Goal: Task Accomplishment & Management: Use online tool/utility

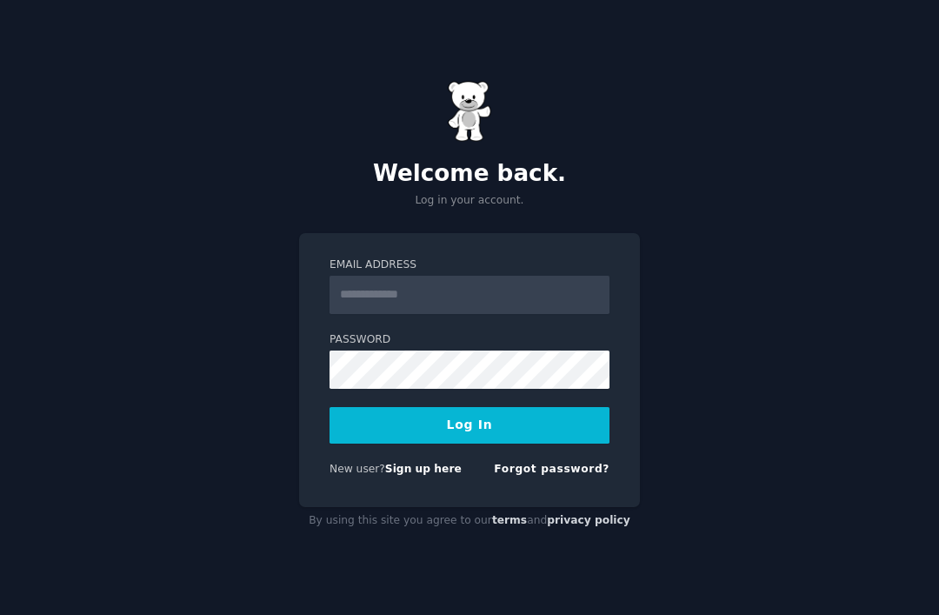
click at [470, 314] on input "Email Address" at bounding box center [470, 295] width 280 height 38
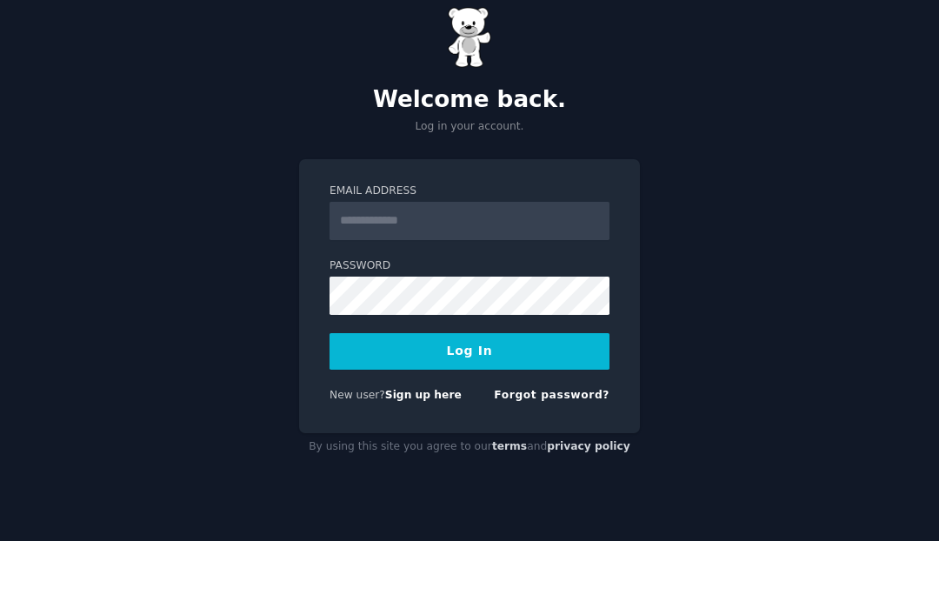
scroll to position [56, 0]
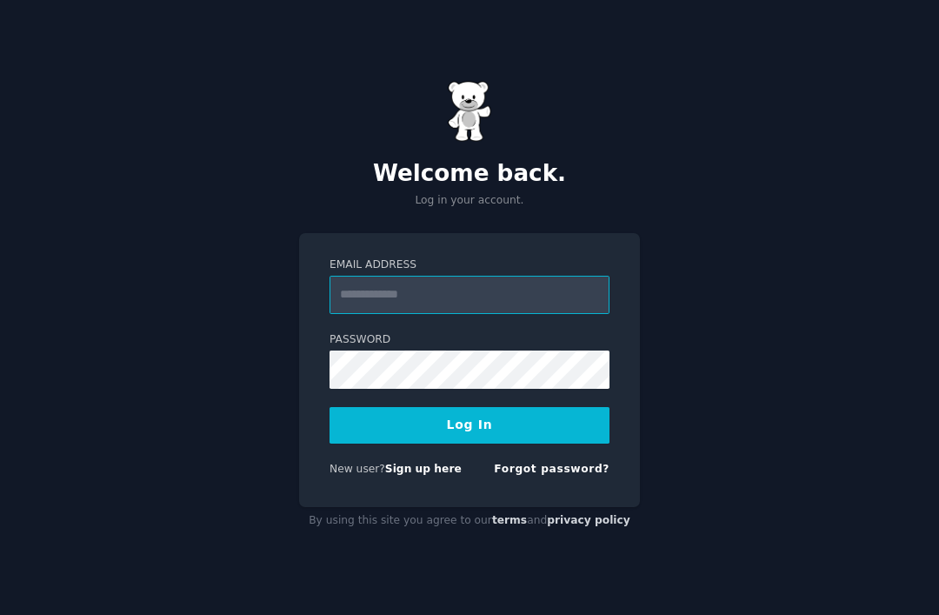
click at [512, 276] on input "Email Address" at bounding box center [470, 295] width 280 height 38
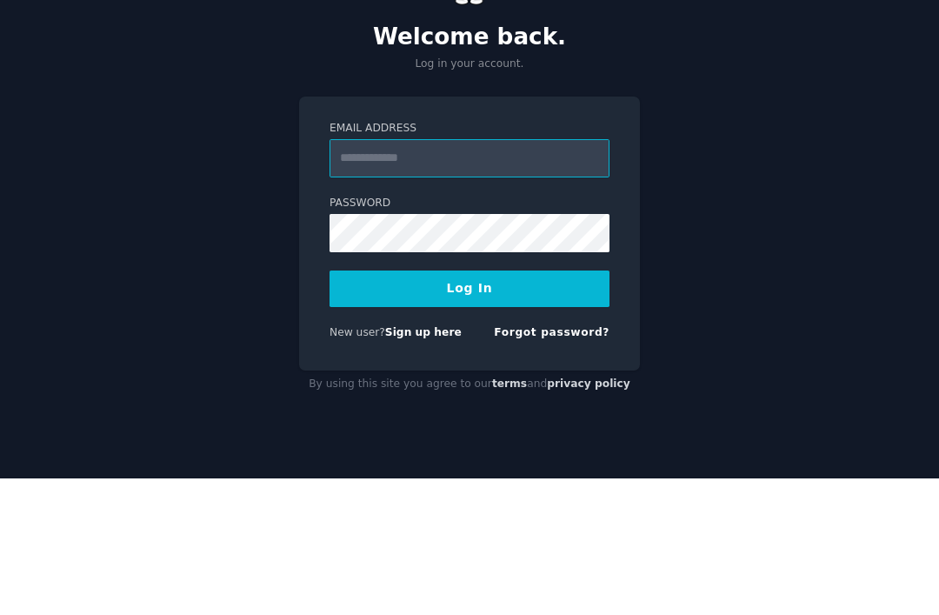
paste input "**********"
type input "**********"
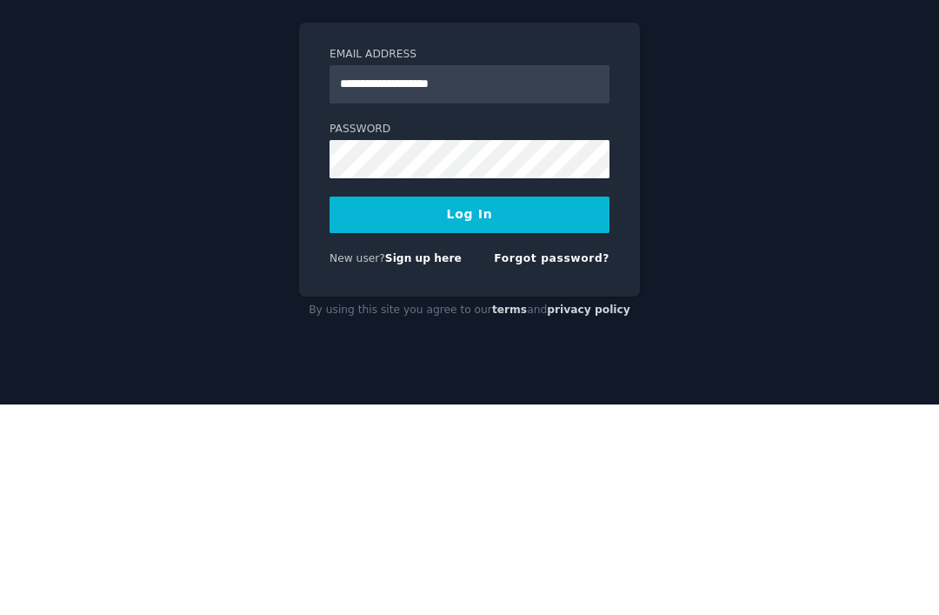
click at [535, 407] on button "Log In" at bounding box center [470, 425] width 280 height 37
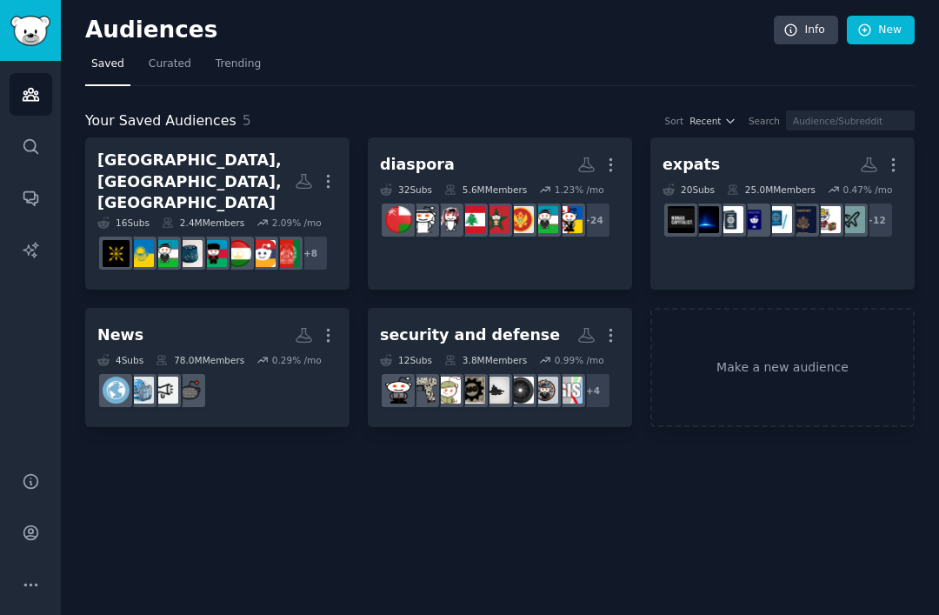
click at [756, 325] on link "Make a new audience" at bounding box center [783, 367] width 264 height 119
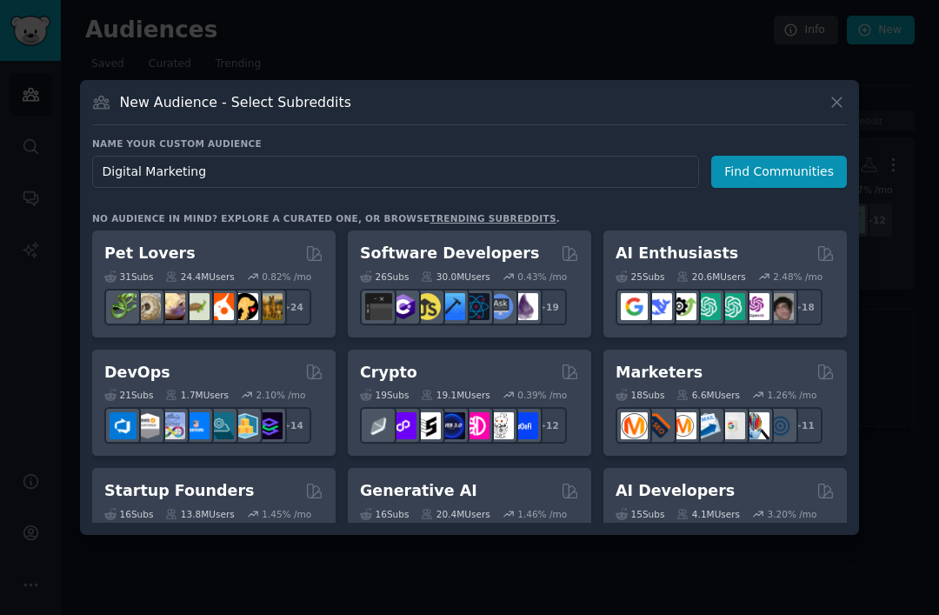
type input "Digital Marketing"
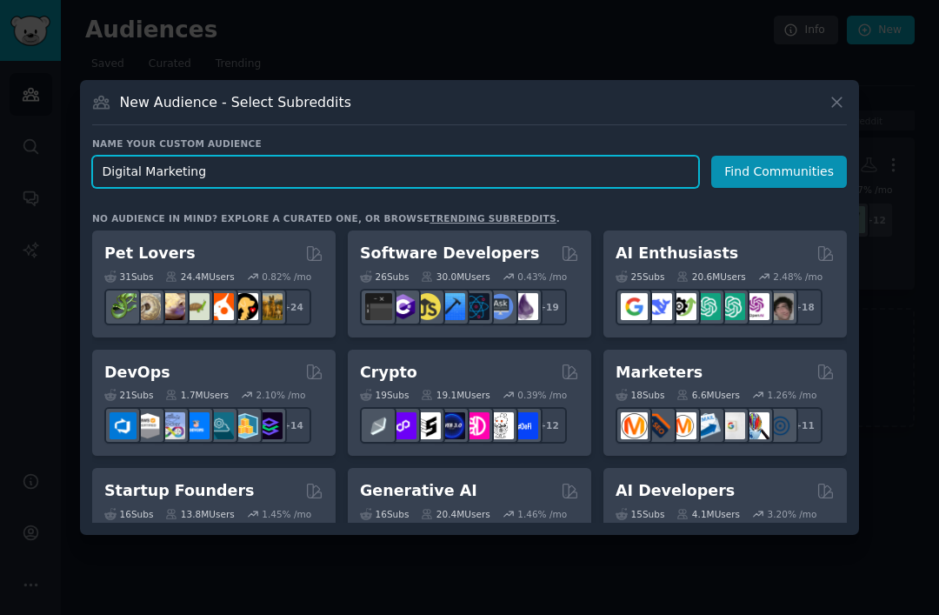
click at [638, 188] on input "Digital Marketing" at bounding box center [395, 172] width 607 height 32
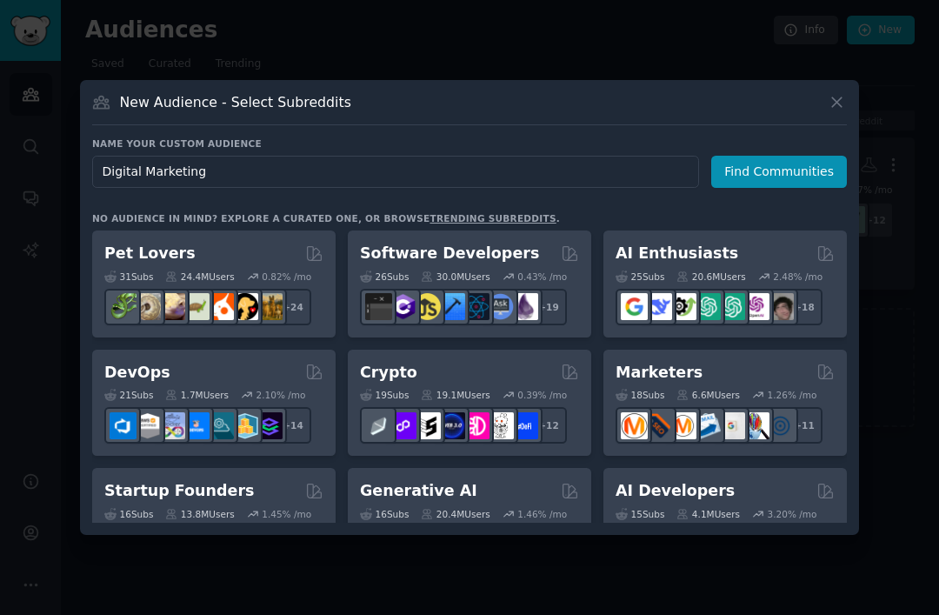
click at [808, 188] on button "Find Communities" at bounding box center [779, 172] width 136 height 32
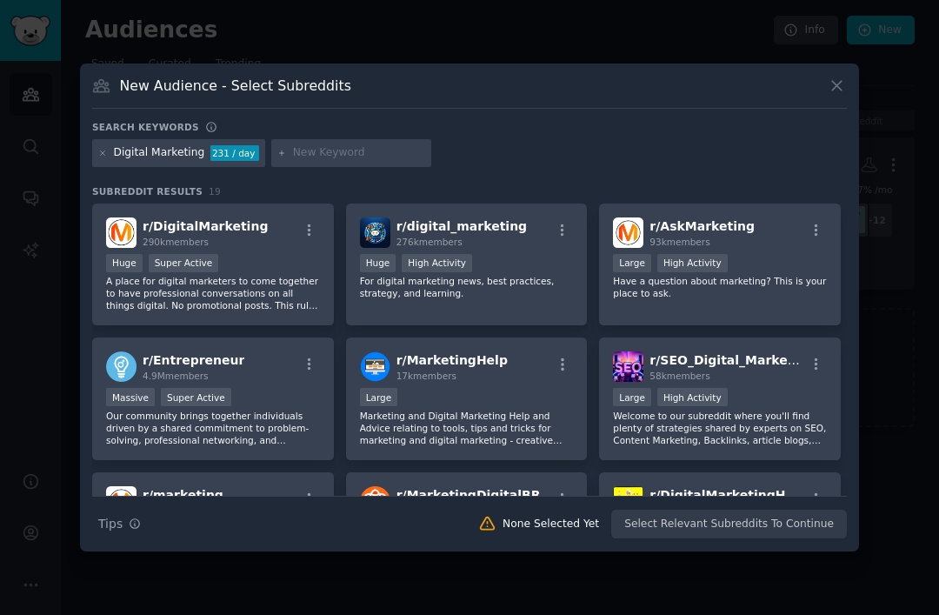
click at [262, 276] on div "Huge Super Active" at bounding box center [213, 265] width 214 height 22
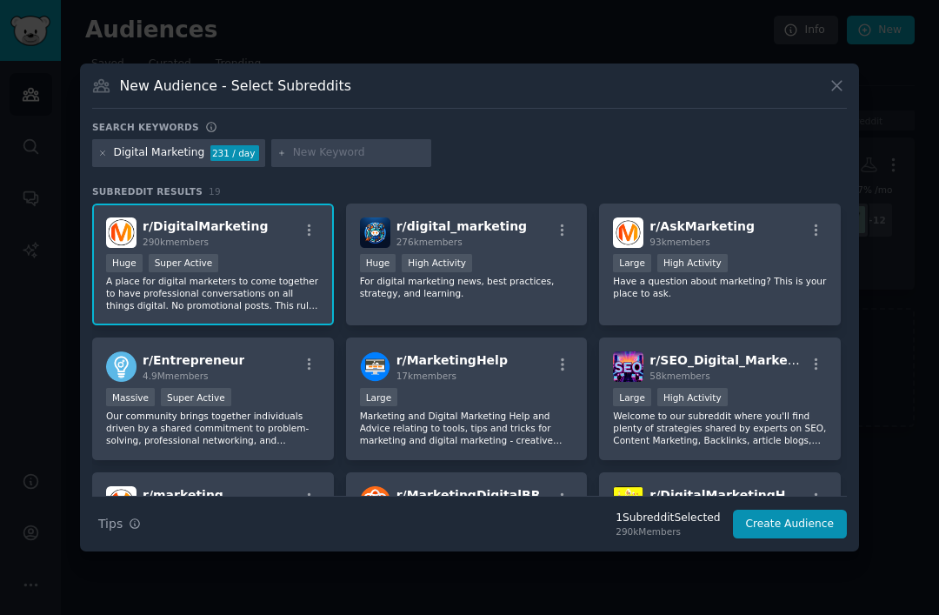
click at [516, 299] on p "For digital marketing news, best practices, strategy, and learning." at bounding box center [467, 287] width 214 height 24
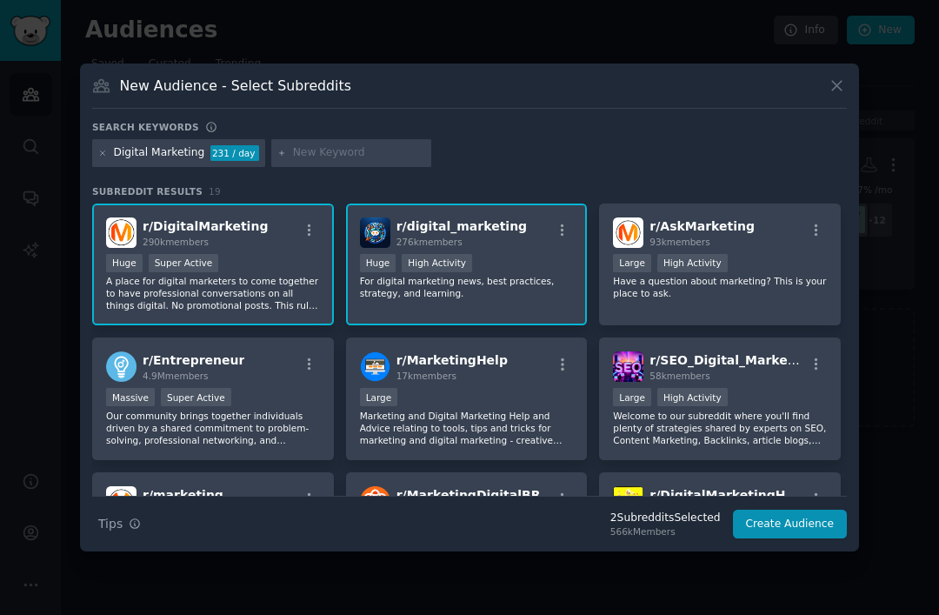
click at [671, 299] on p "Have a question about marketing? This is your place to ask." at bounding box center [720, 287] width 214 height 24
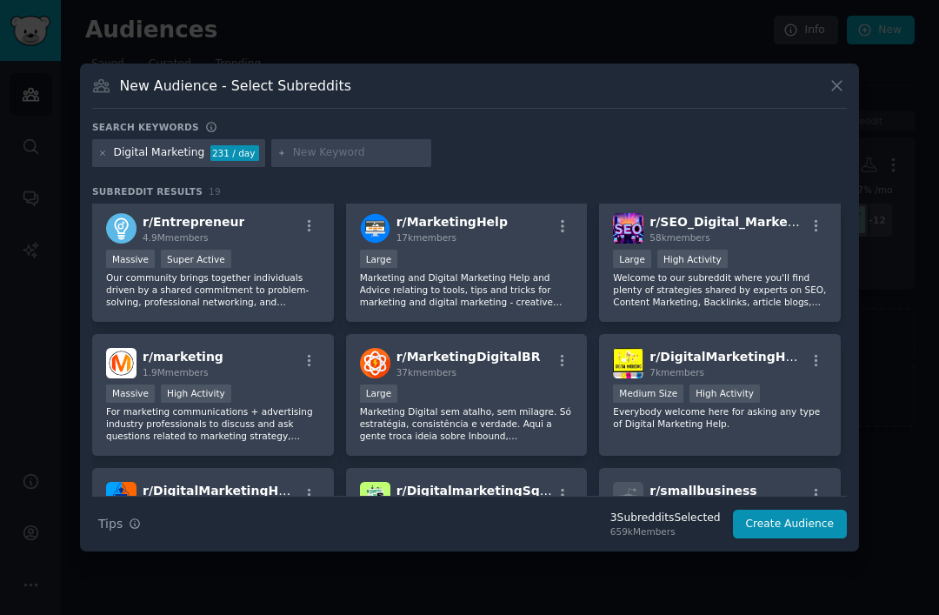
scroll to position [141, 0]
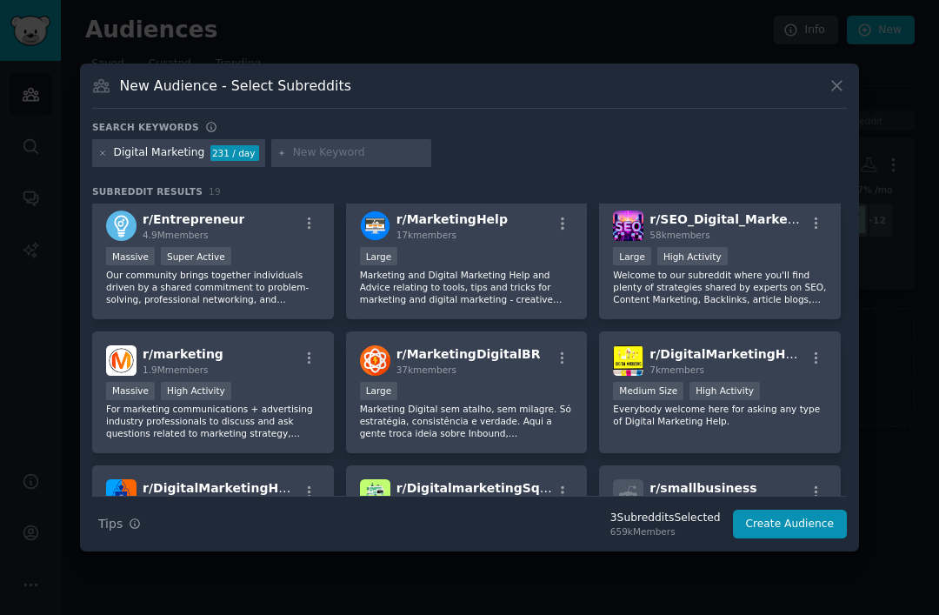
click at [292, 439] on p "For marketing communications + advertising industry professionals to discuss an…" at bounding box center [213, 421] width 214 height 37
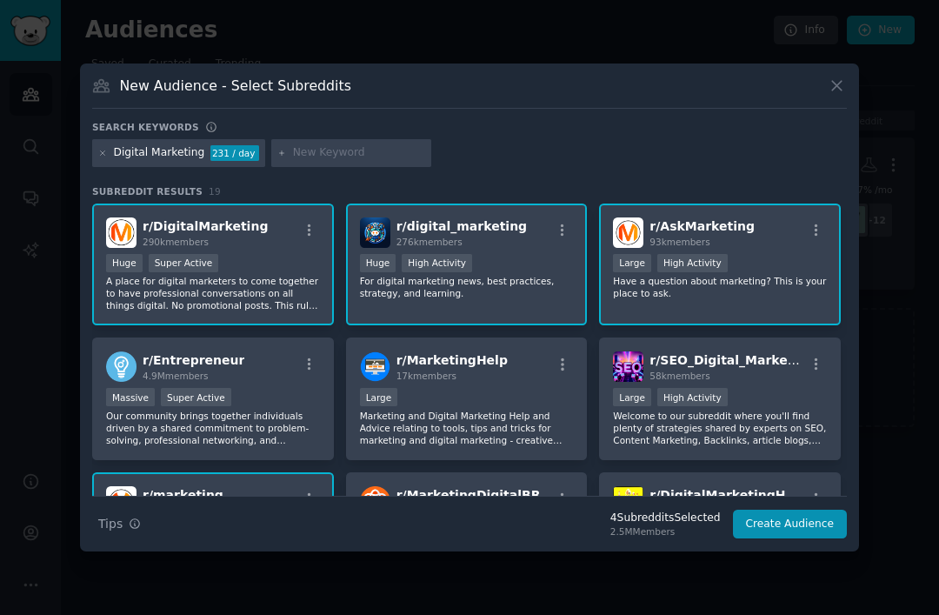
scroll to position [0, 0]
click at [371, 161] on input "text" at bounding box center [359, 153] width 132 height 16
click at [293, 161] on input "SMM" at bounding box center [359, 153] width 132 height 16
type input "SMM"
click at [277, 158] on icon at bounding box center [282, 154] width 10 height 10
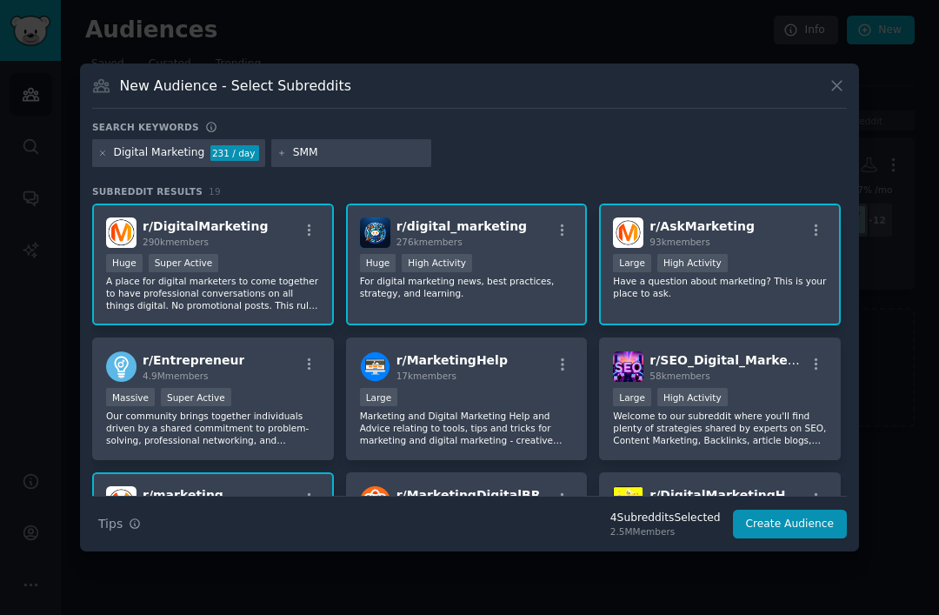
click at [277, 158] on icon at bounding box center [282, 154] width 10 height 10
click at [360, 161] on input "SMM" at bounding box center [359, 153] width 132 height 16
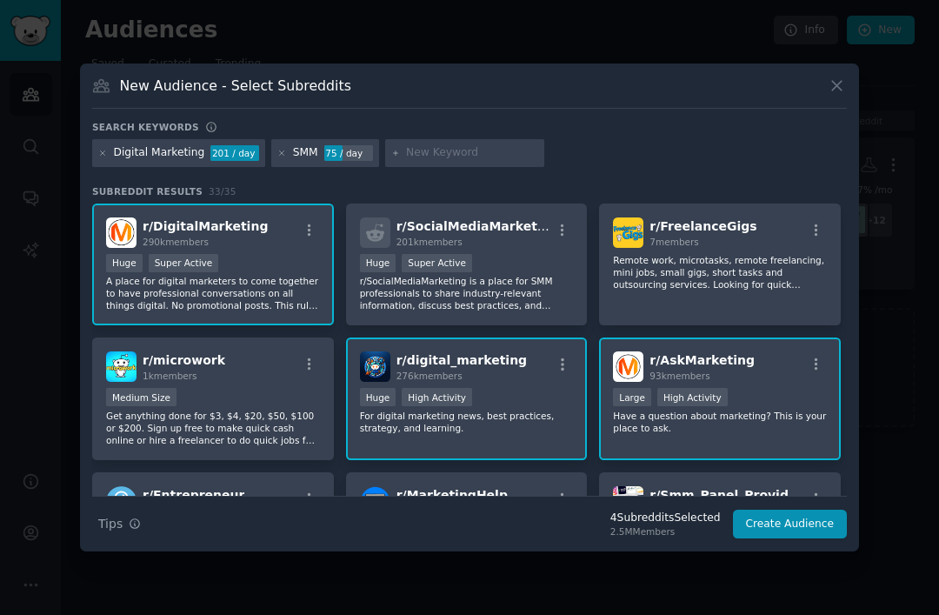
click at [513, 278] on div "r/ SocialMediaMarketing 201k members Huge Super Active r/SocialMediaMarketing i…" at bounding box center [467, 265] width 242 height 123
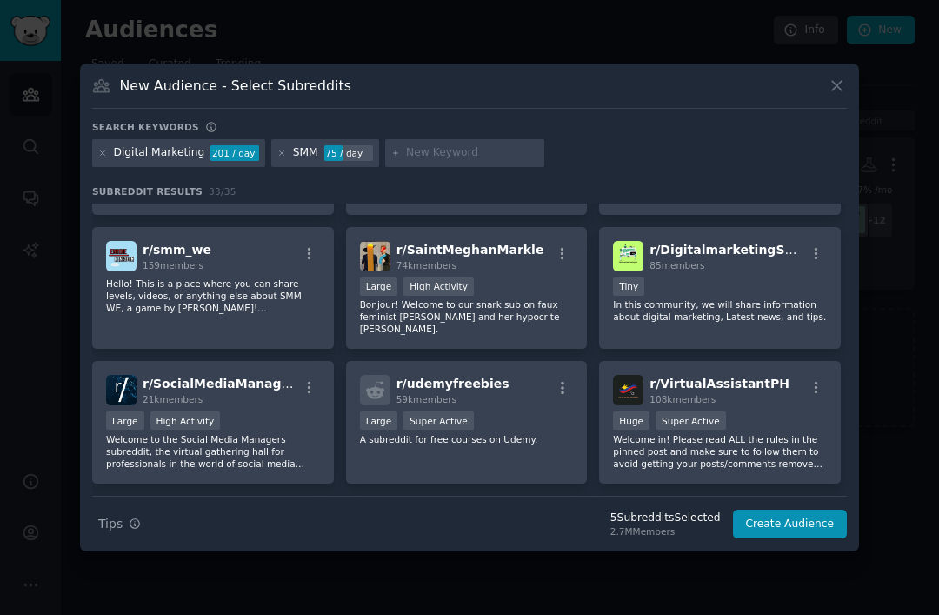
scroll to position [783, 0]
click at [301, 464] on p "Welcome to the Social Media Managers subreddit, the virtual gathering hall for …" at bounding box center [213, 451] width 214 height 37
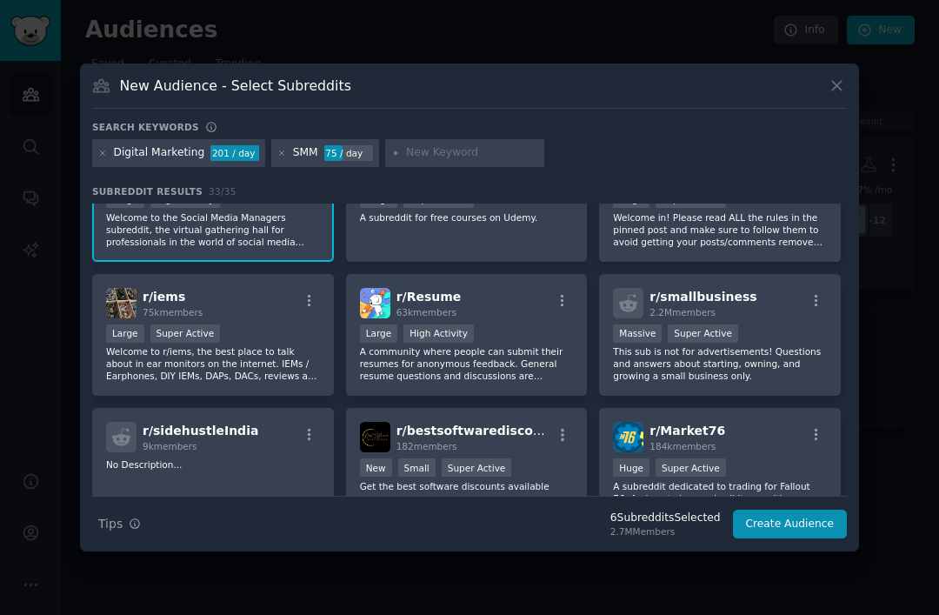
scroll to position [1006, 0]
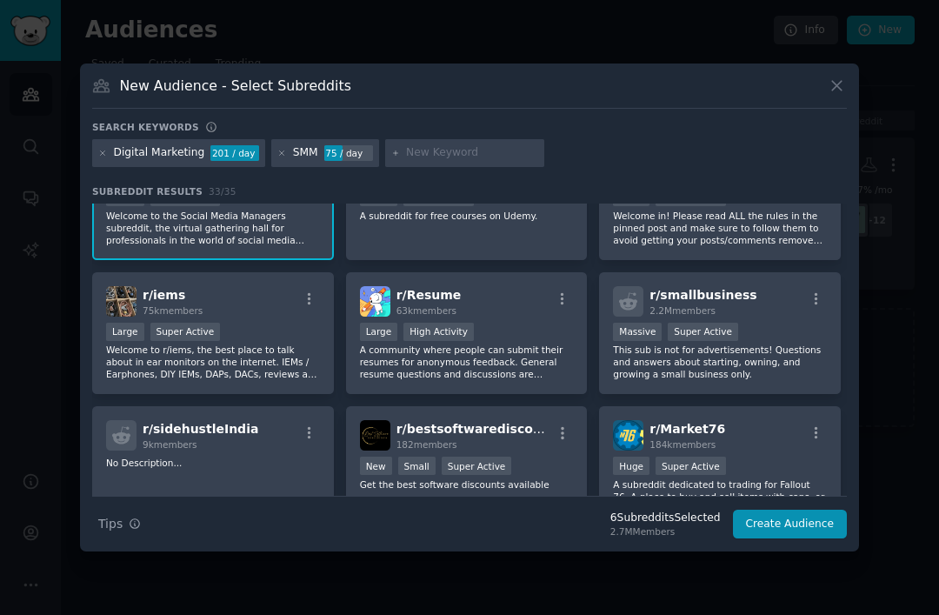
click at [770, 344] on div "Massive Super Active" at bounding box center [720, 334] width 214 height 22
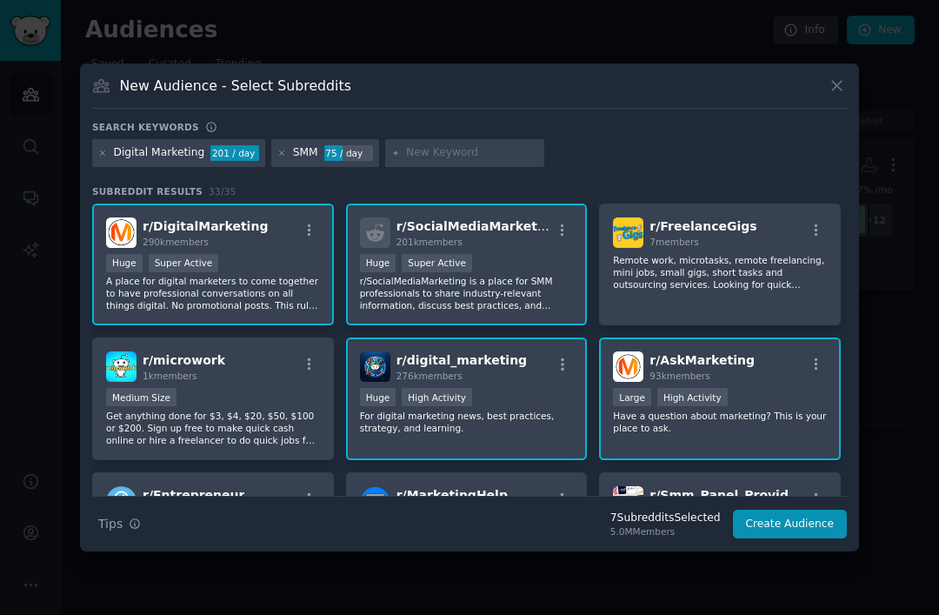
scroll to position [0, 0]
click at [489, 139] on div "Search keywords" at bounding box center [469, 130] width 755 height 18
click at [424, 161] on input "text" at bounding box center [472, 153] width 132 height 16
type input "Social media"
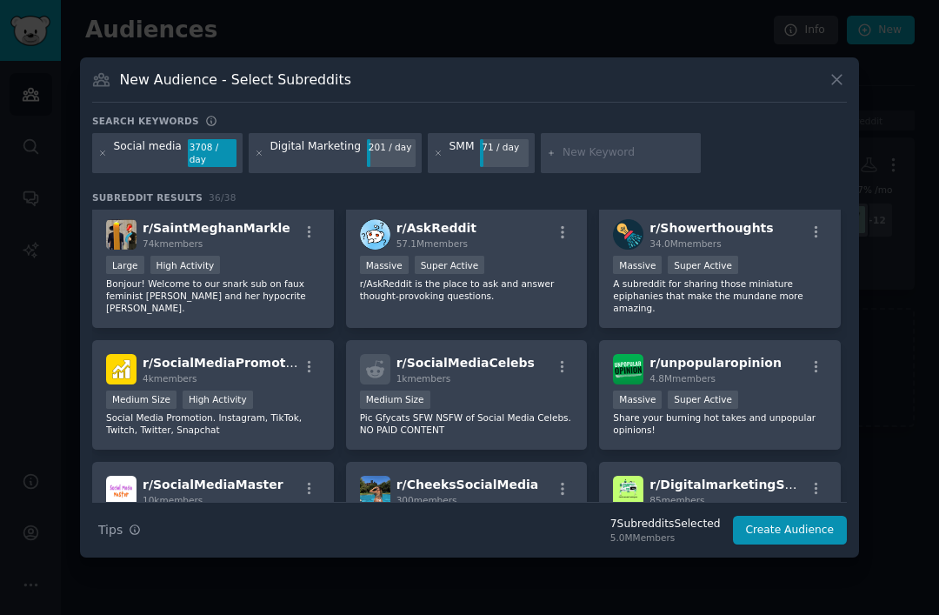
scroll to position [960, 0]
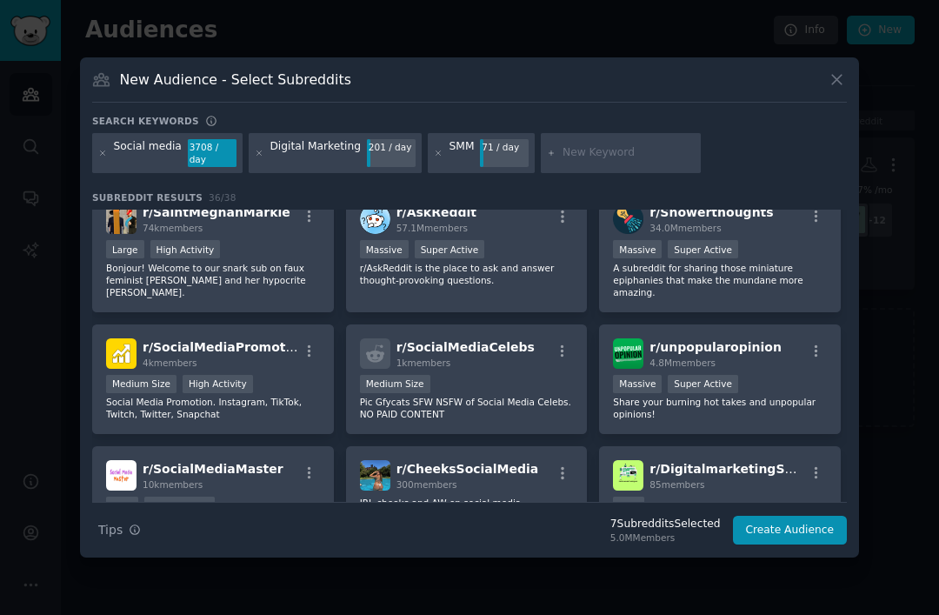
click at [286, 420] on p "Social Media Promotion. Instagram, TikTok, Twitch, Twitter, Snapchat" at bounding box center [213, 408] width 214 height 24
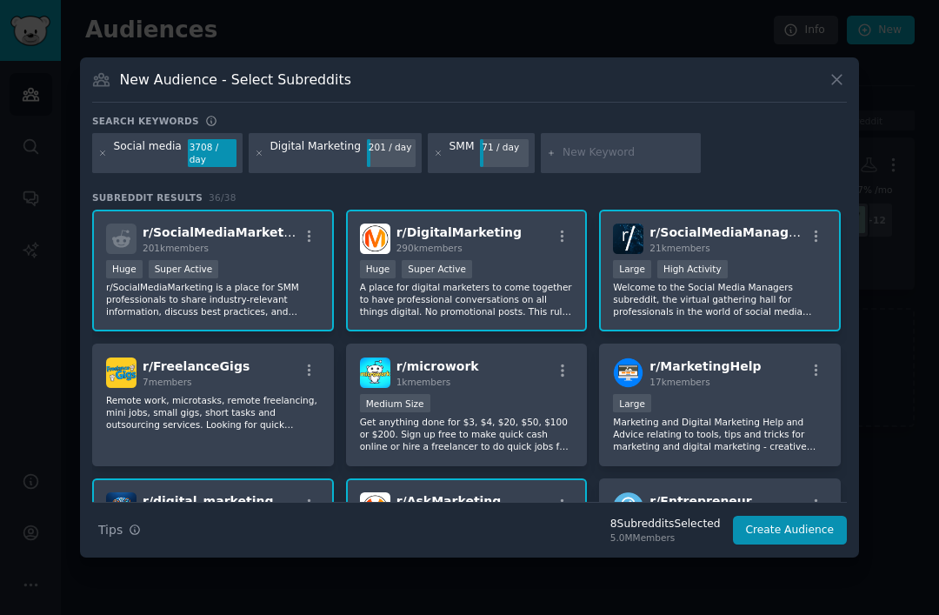
scroll to position [0, 0]
click at [775, 545] on button "Create Audience" at bounding box center [790, 531] width 115 height 30
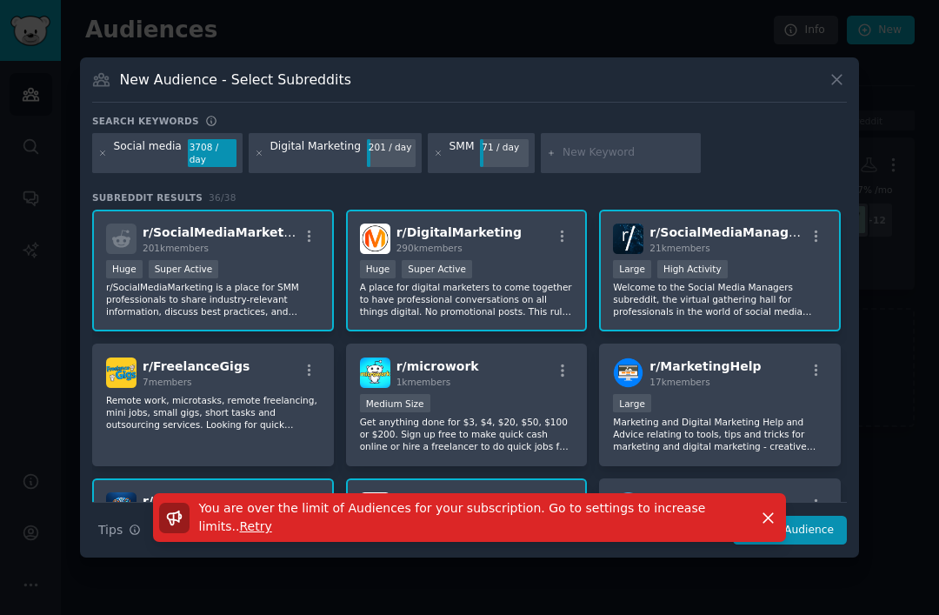
click at [758, 533] on button "Dismiss" at bounding box center [768, 518] width 30 height 30
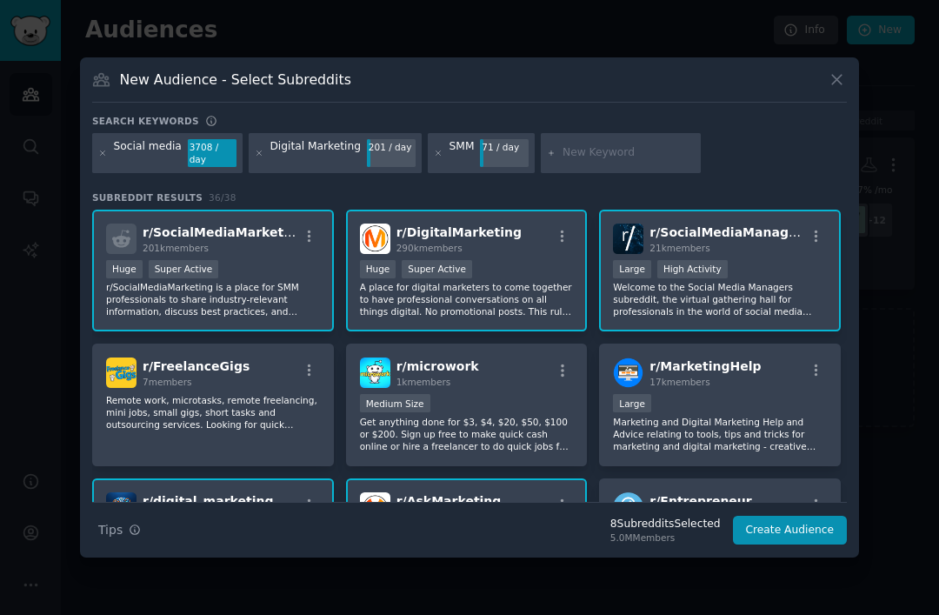
click at [833, 85] on div at bounding box center [469, 307] width 939 height 615
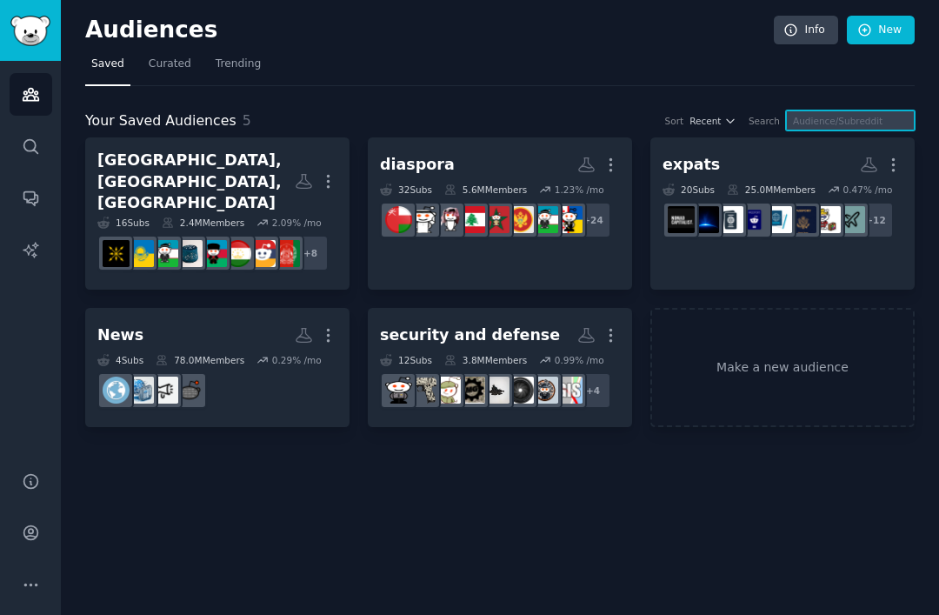
click at [828, 110] on input "text" at bounding box center [850, 120] width 129 height 20
click at [608, 156] on icon "button" at bounding box center [611, 165] width 18 height 18
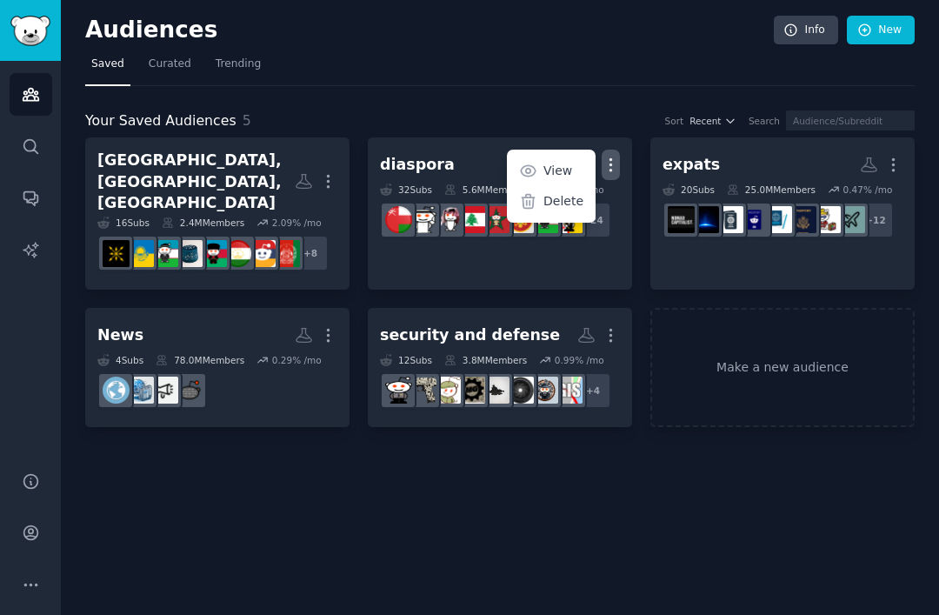
click at [570, 200] on p "Delete" at bounding box center [564, 201] width 40 height 18
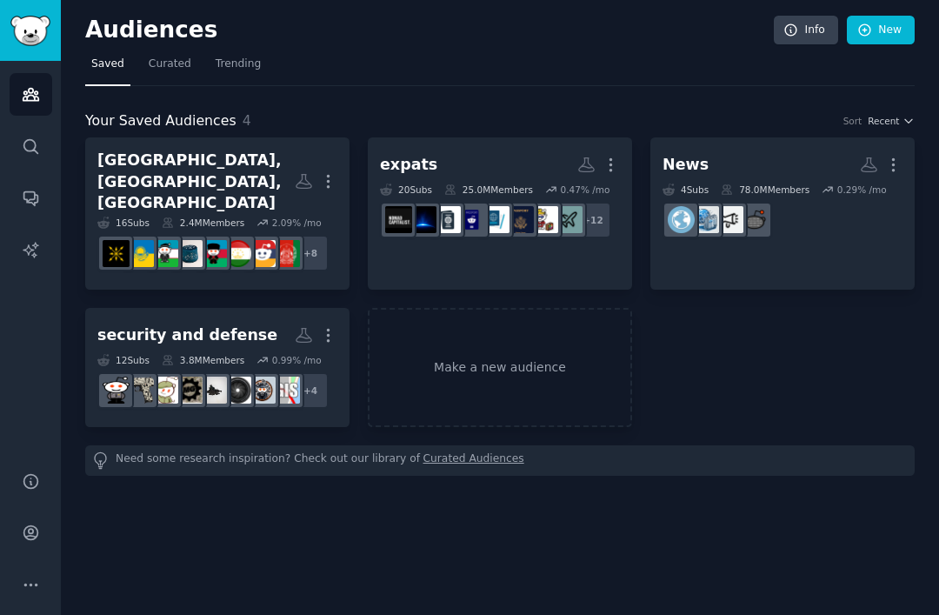
click at [523, 326] on link "Make a new audience" at bounding box center [500, 367] width 264 height 119
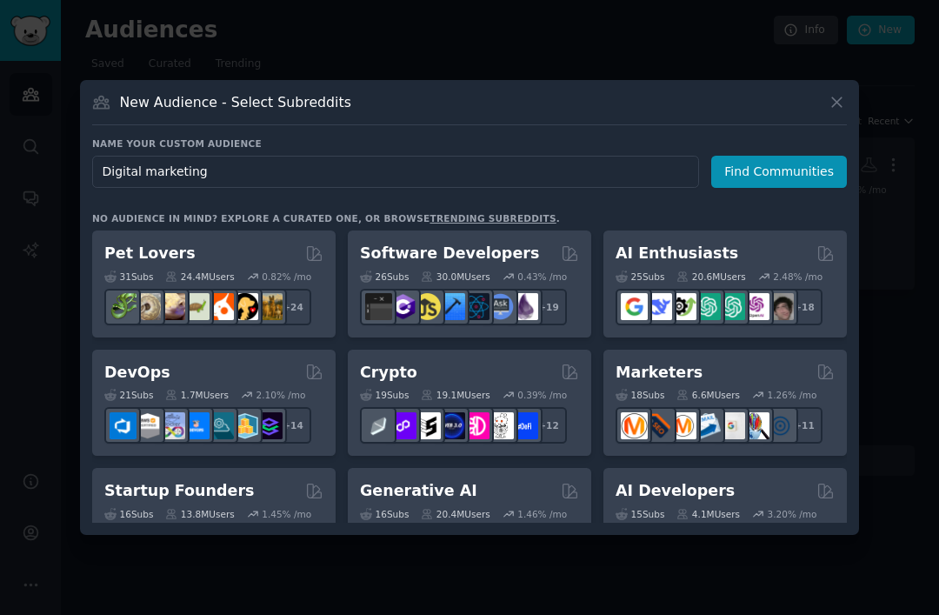
type input "Digital marketing"
click at [789, 188] on button "Find Communities" at bounding box center [779, 172] width 136 height 32
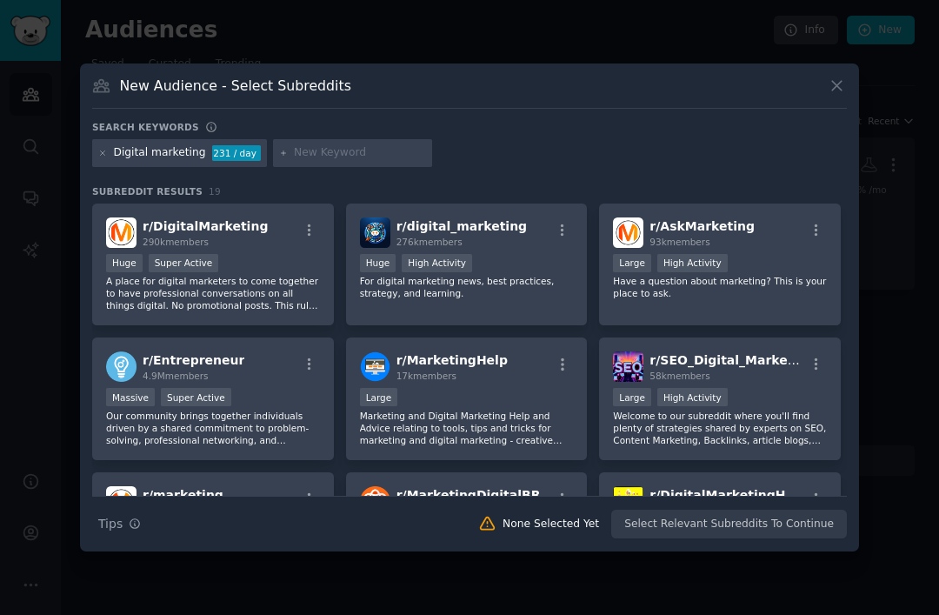
click at [331, 161] on input "text" at bounding box center [360, 153] width 132 height 16
type input "SMM"
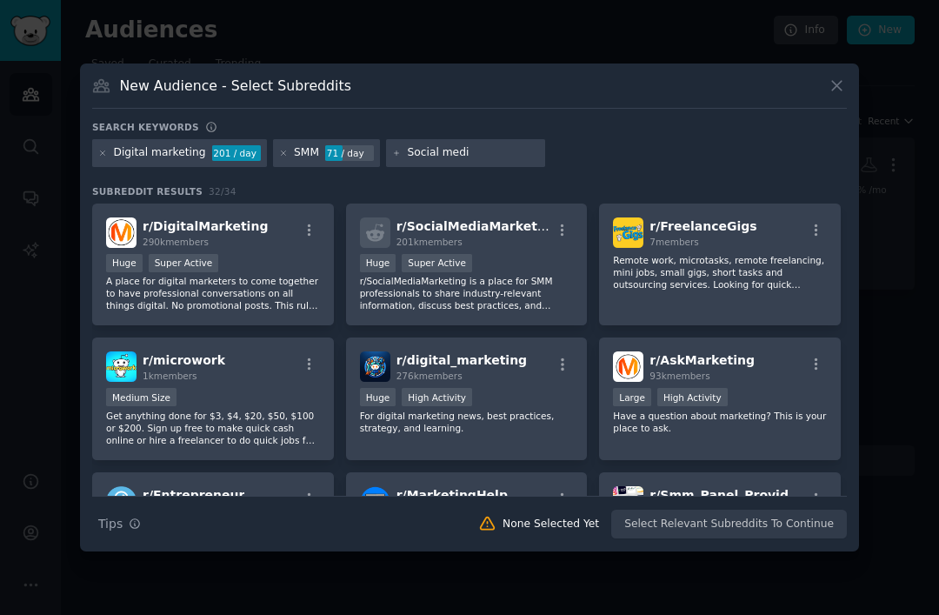
type input "Social media"
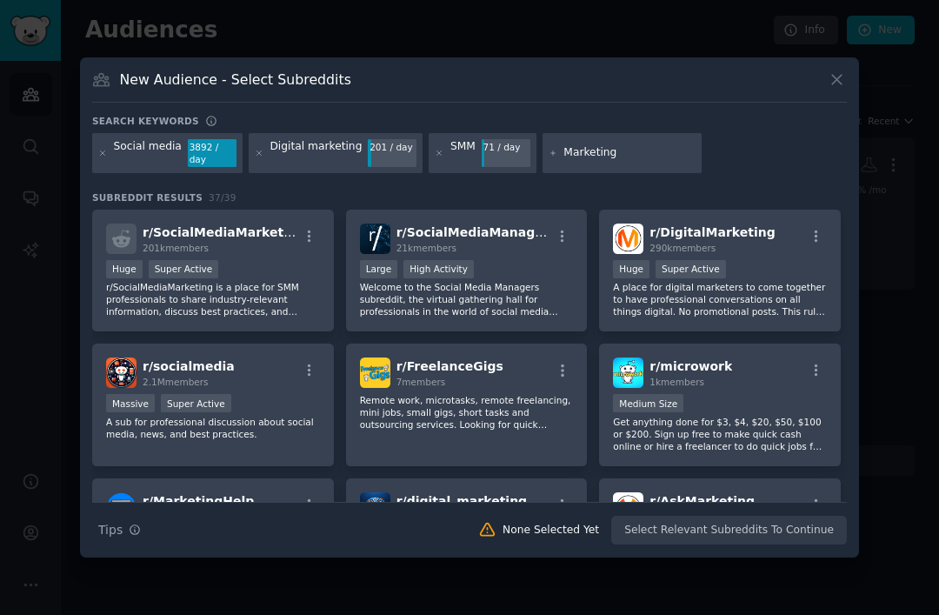
type input "Marketing"
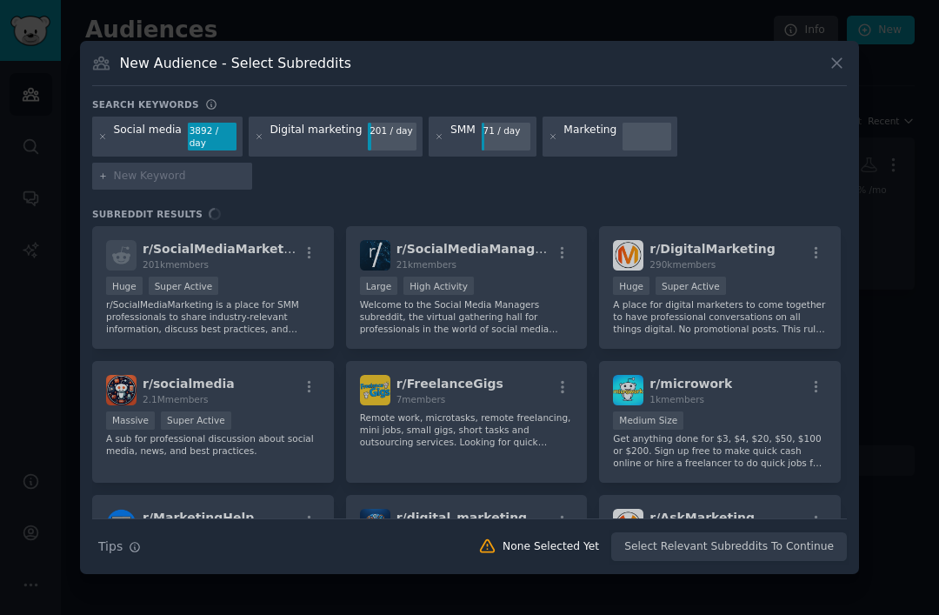
click at [287, 324] on div "r/ SocialMediaMarketing 201k members Huge Super Active r/SocialMediaMarketing i…" at bounding box center [469, 372] width 755 height 292
click at [293, 312] on div "r/ SocialMediaMarketing 201k members Huge Super Active r/SocialMediaMarketing i…" at bounding box center [469, 372] width 755 height 292
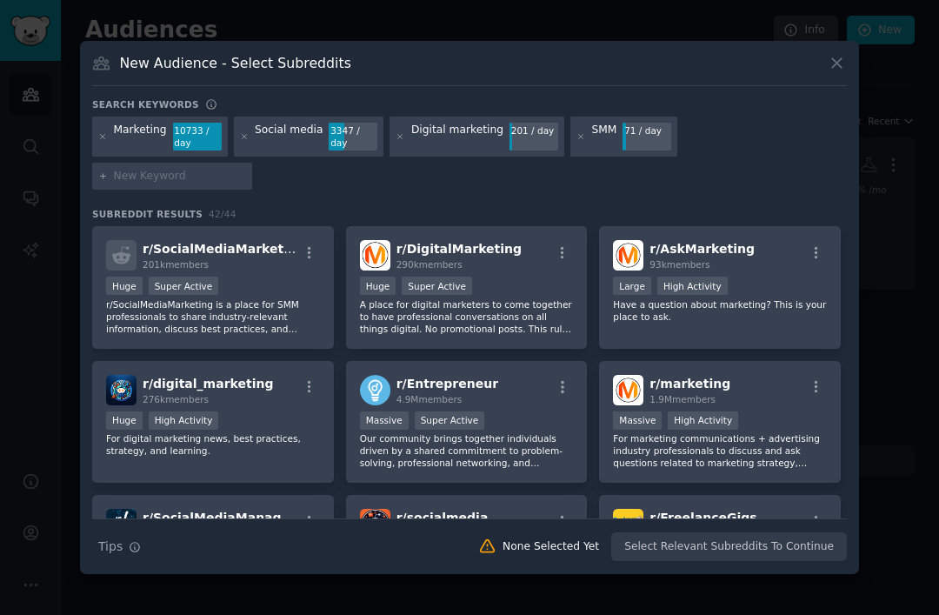
click at [282, 313] on p "r/SocialMediaMarketing is a place for SMM professionals to share industry-relev…" at bounding box center [213, 316] width 214 height 37
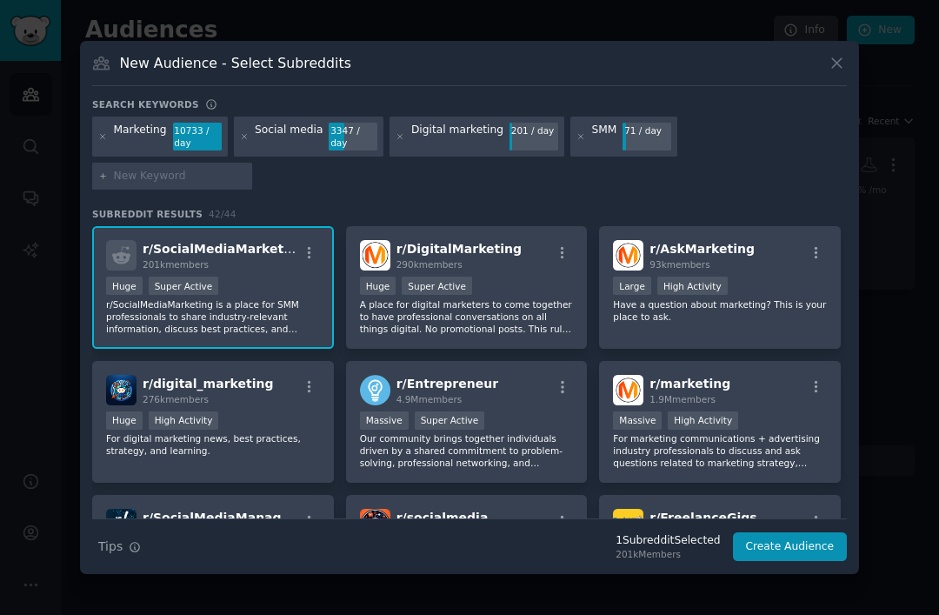
click at [535, 298] on div "Huge Super Active" at bounding box center [467, 288] width 214 height 22
click at [743, 317] on p "Have a question about marketing? This is your place to ask." at bounding box center [720, 310] width 214 height 24
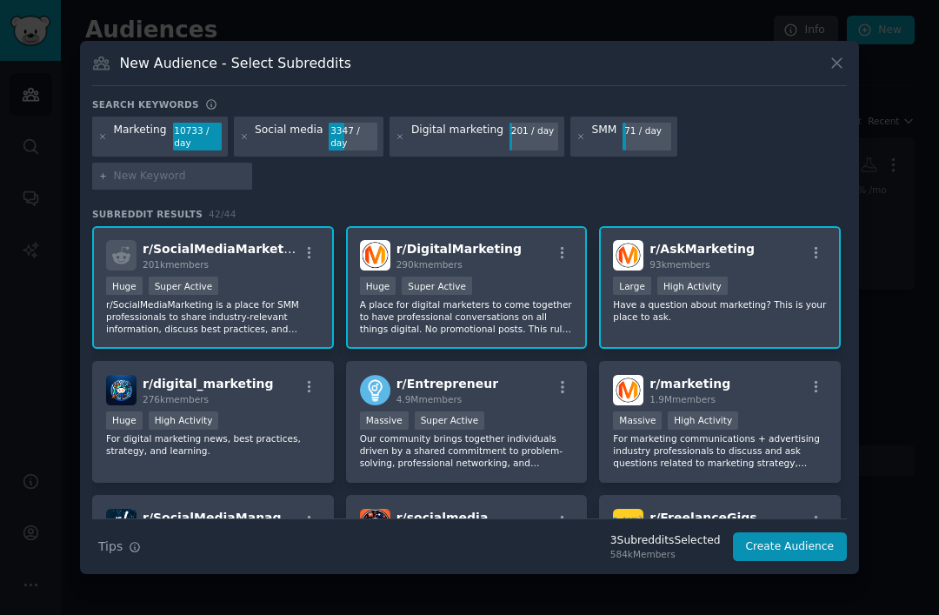
click at [666, 469] on p "For marketing communications + advertising industry professionals to discuss an…" at bounding box center [720, 450] width 214 height 37
click at [270, 457] on p "For digital marketing news, best practices, strategy, and learning." at bounding box center [213, 444] width 214 height 24
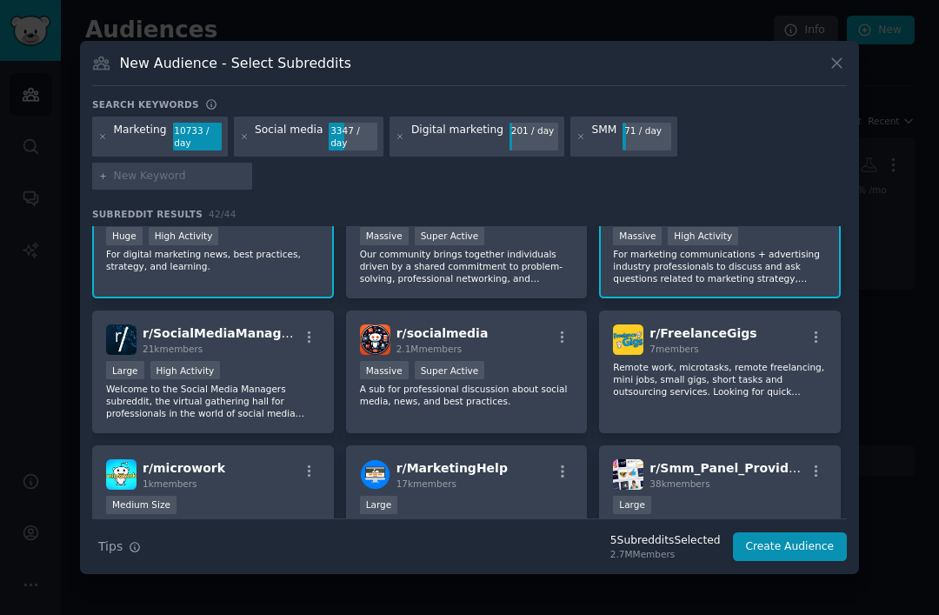
scroll to position [186, 0]
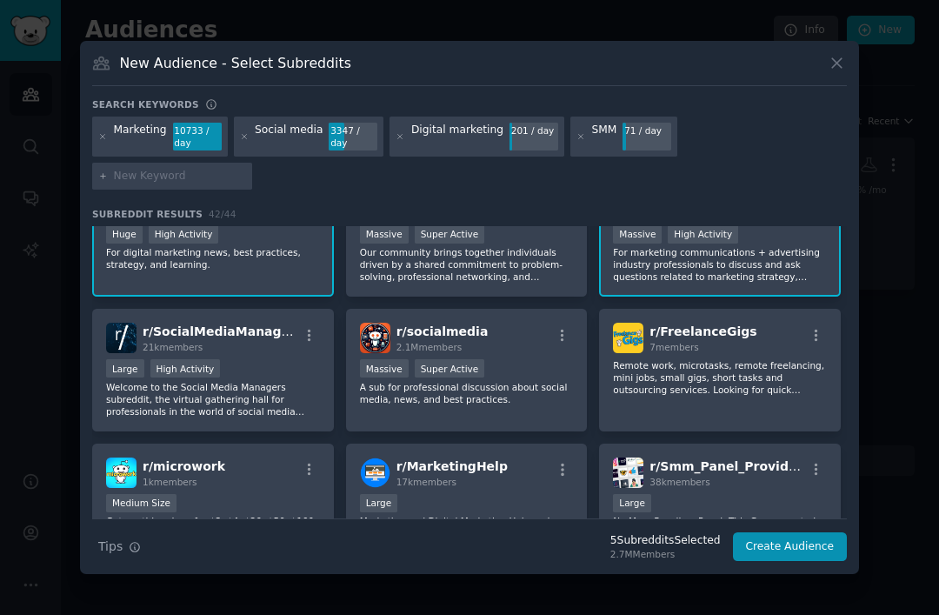
click at [277, 406] on p "Welcome to the Social Media Managers subreddit, the virtual gathering hall for …" at bounding box center [213, 399] width 214 height 37
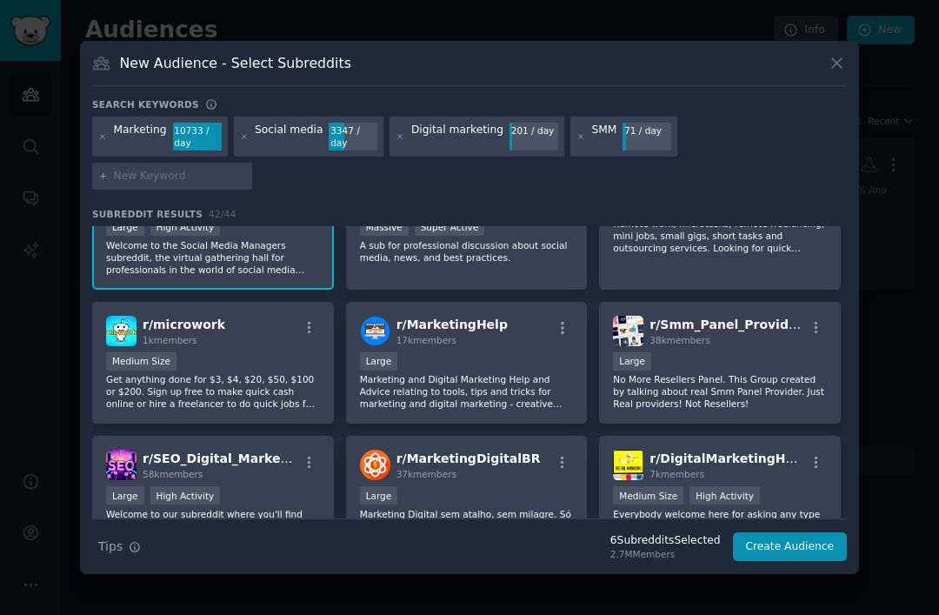
scroll to position [333, 0]
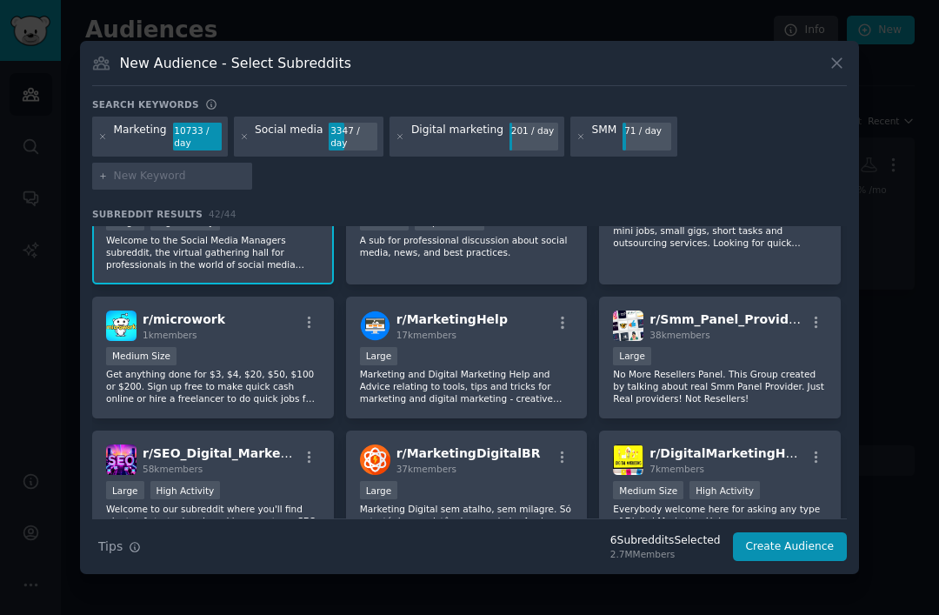
click at [525, 399] on p "Marketing and Digital Marketing Help and Advice relating to tools, tips and tri…" at bounding box center [467, 386] width 214 height 37
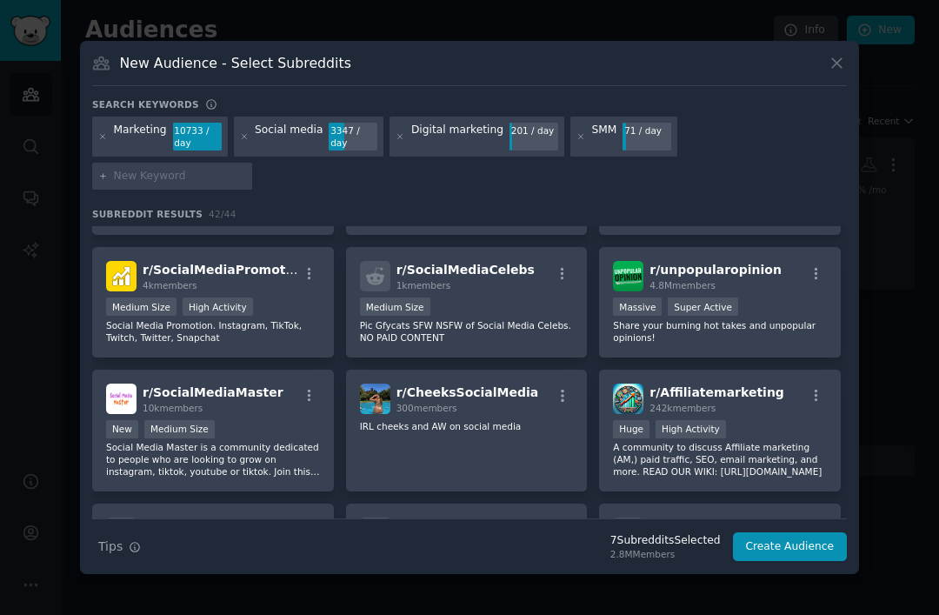
scroll to position [1065, 0]
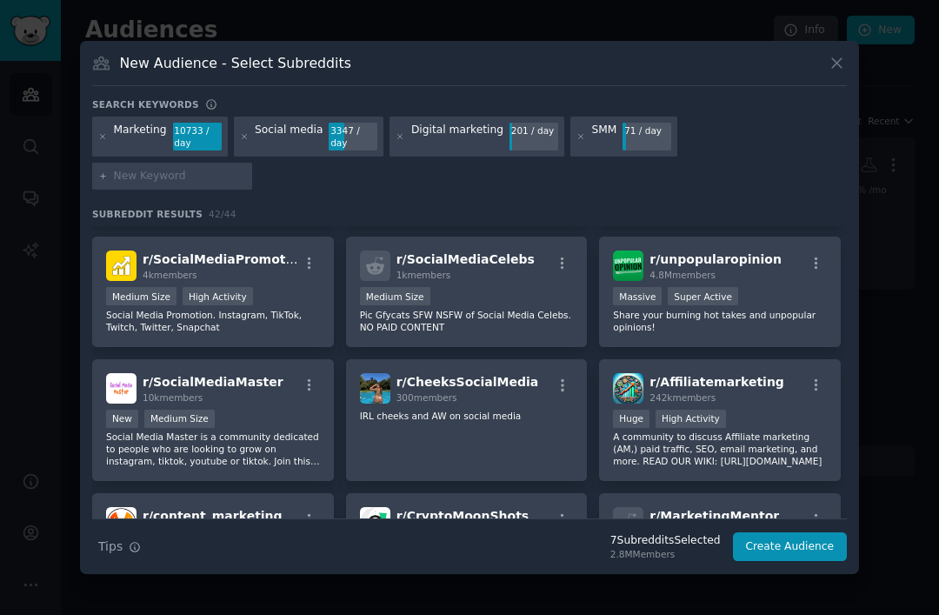
click at [290, 345] on div "r/ SocialMediaPromotion 4k members Medium Size High Activity Social Media Promo…" at bounding box center [213, 292] width 242 height 110
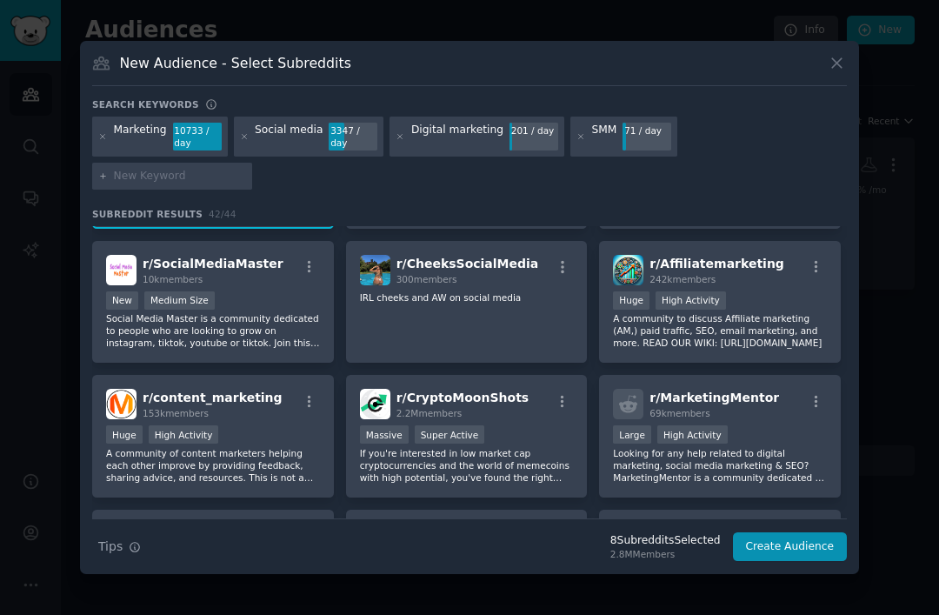
scroll to position [1189, 0]
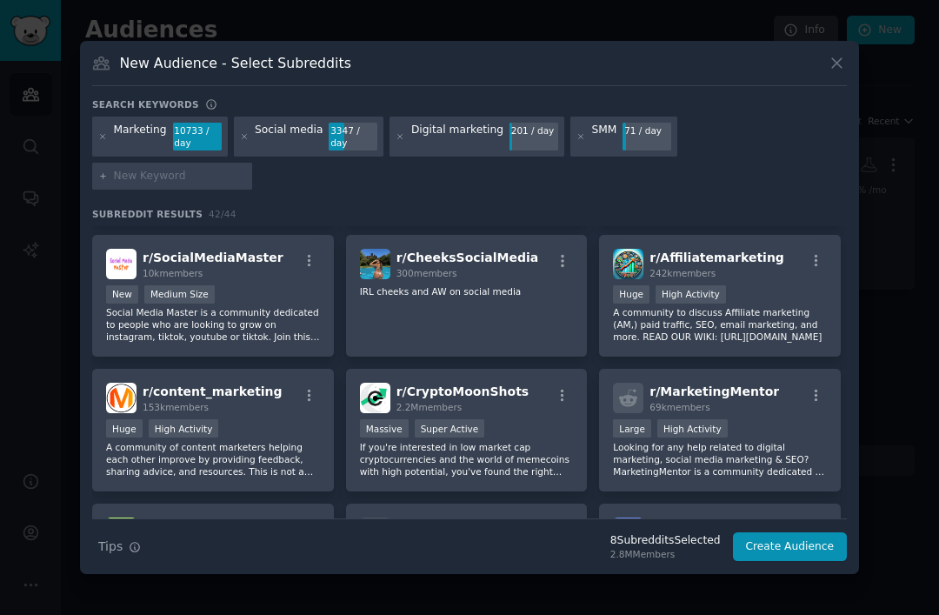
click at [297, 464] on p "A community of content marketers helping each other improve by providing feedba…" at bounding box center [213, 459] width 214 height 37
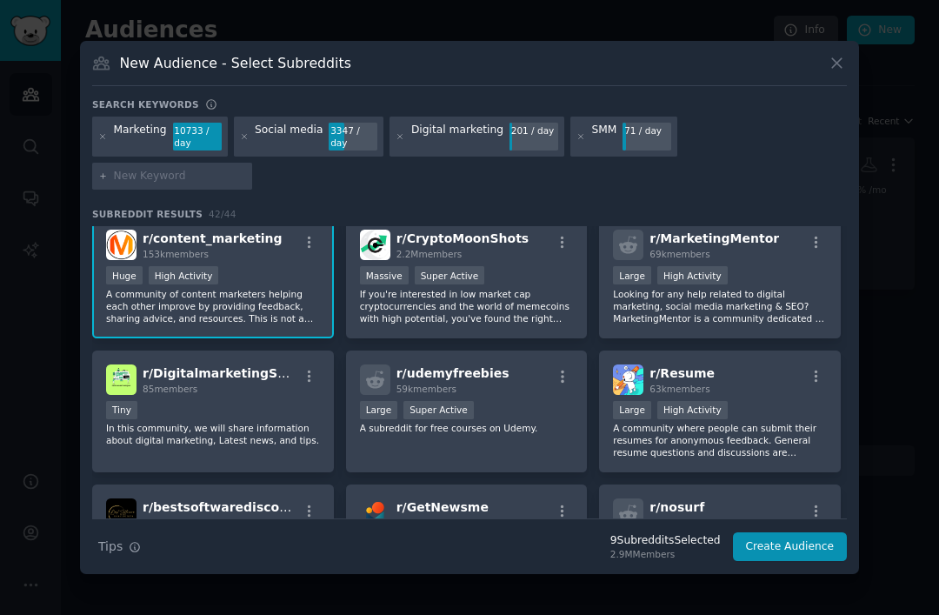
scroll to position [1344, 0]
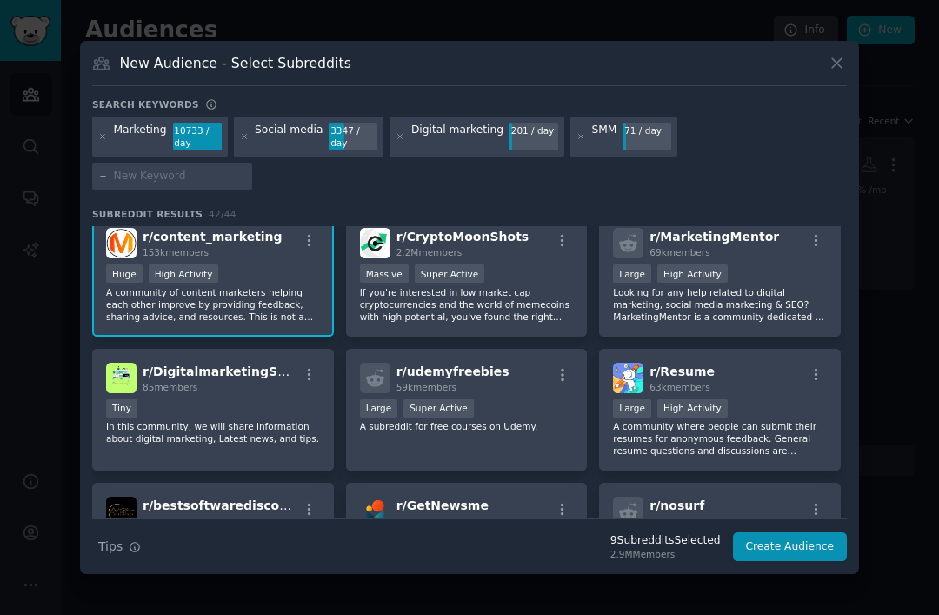
click at [774, 312] on p "Looking for any help related to digital marketing, social media marketing & SEO…" at bounding box center [720, 304] width 214 height 37
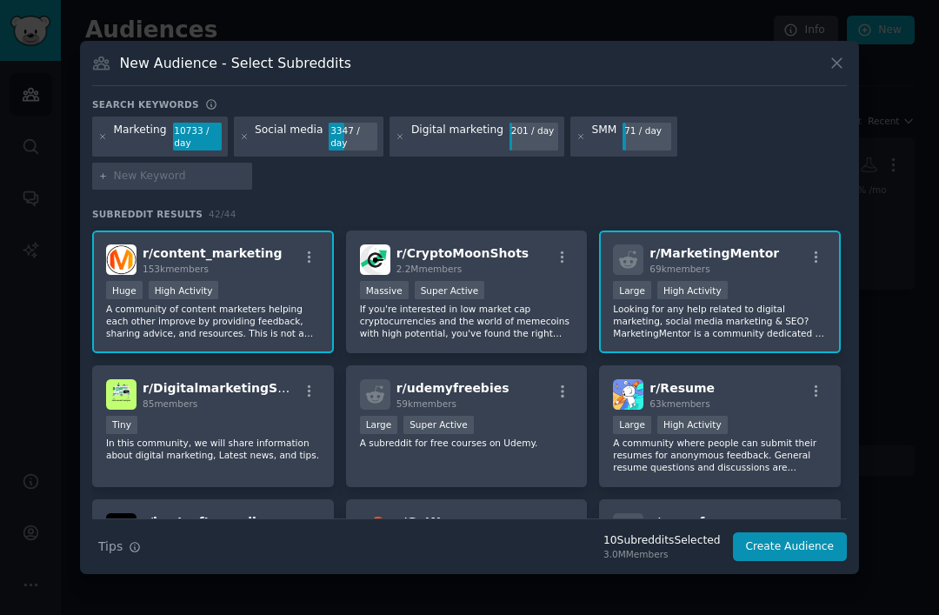
scroll to position [1328, 0]
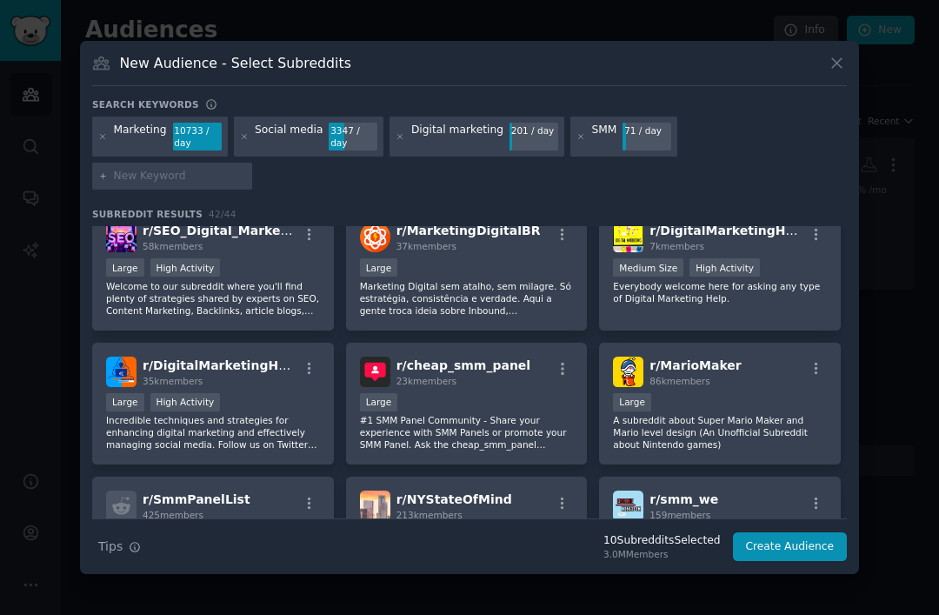
click at [246, 175] on input "text" at bounding box center [180, 177] width 132 height 16
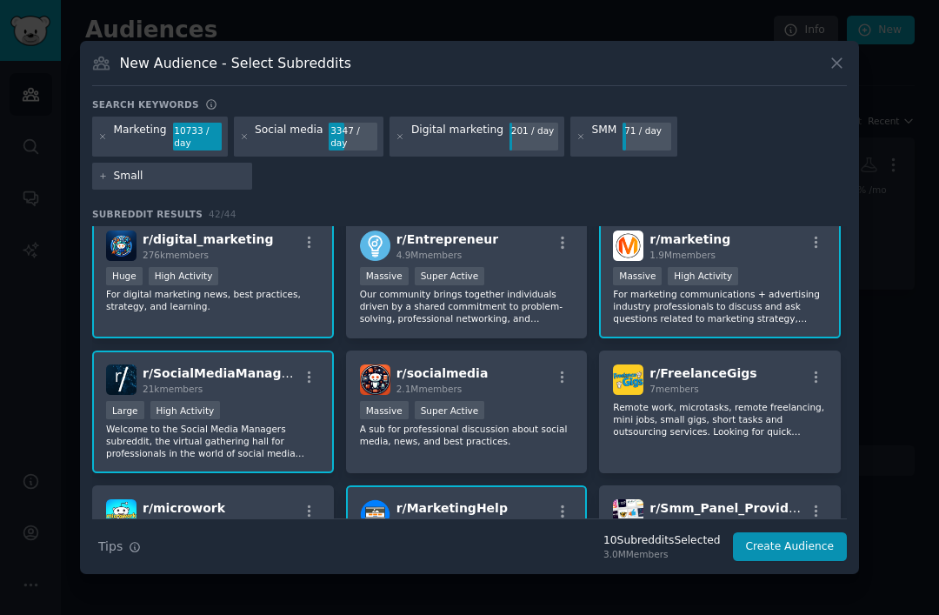
scroll to position [144, 0]
type input "Small business"
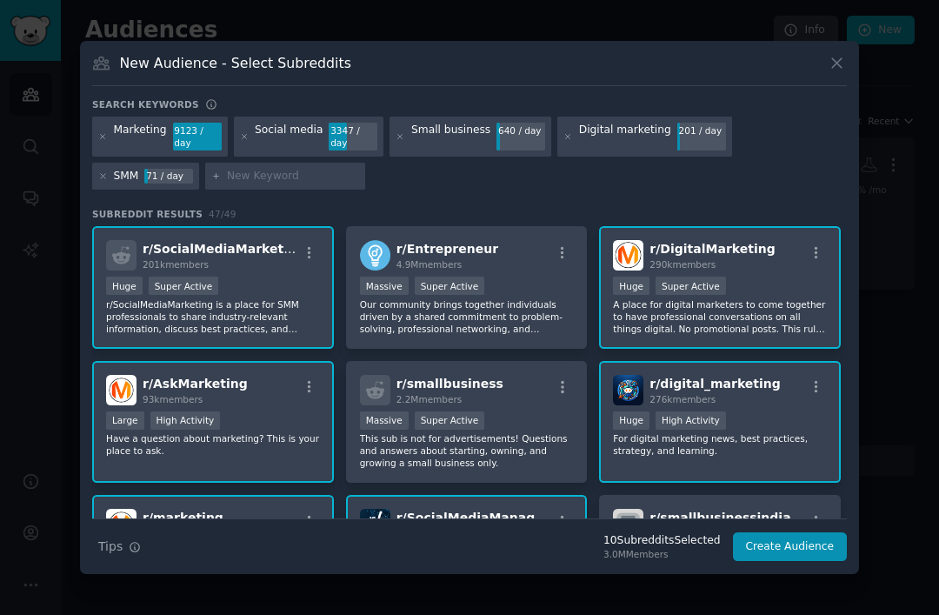
click at [546, 433] on div "Massive Super Active" at bounding box center [467, 422] width 214 height 22
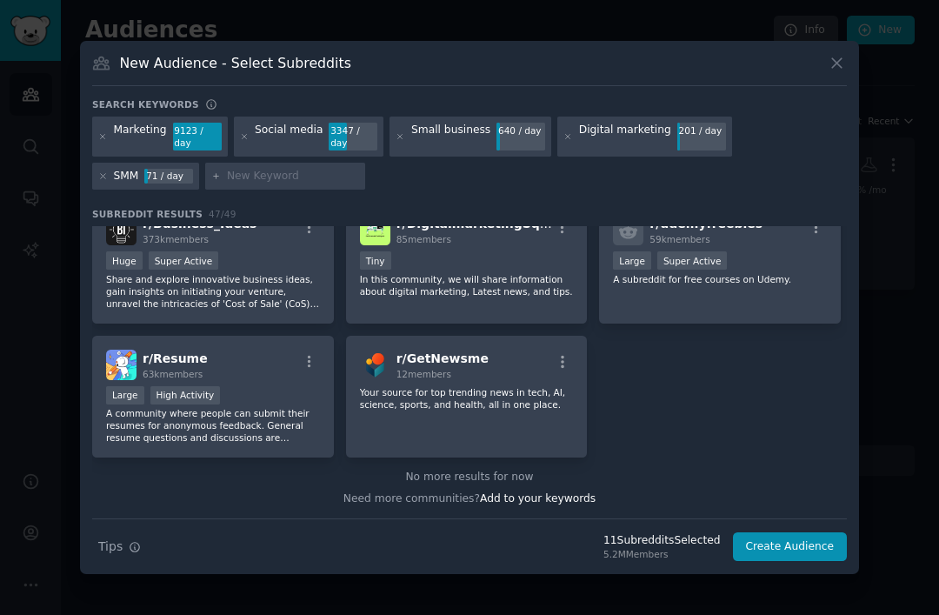
scroll to position [1894, 0]
click at [816, 532] on button "Create Audience" at bounding box center [790, 547] width 115 height 30
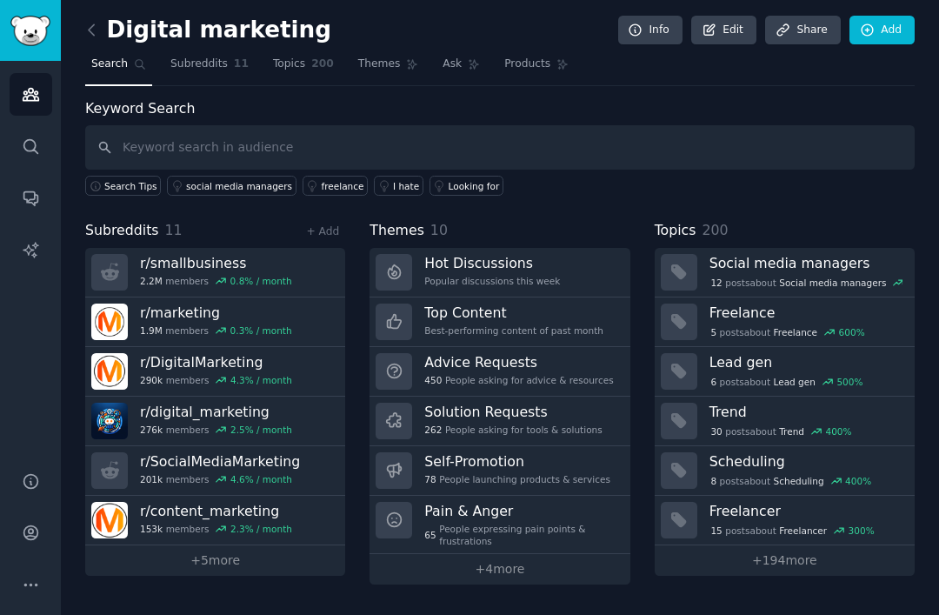
click at [226, 69] on link "Subreddits 11" at bounding box center [209, 68] width 90 height 36
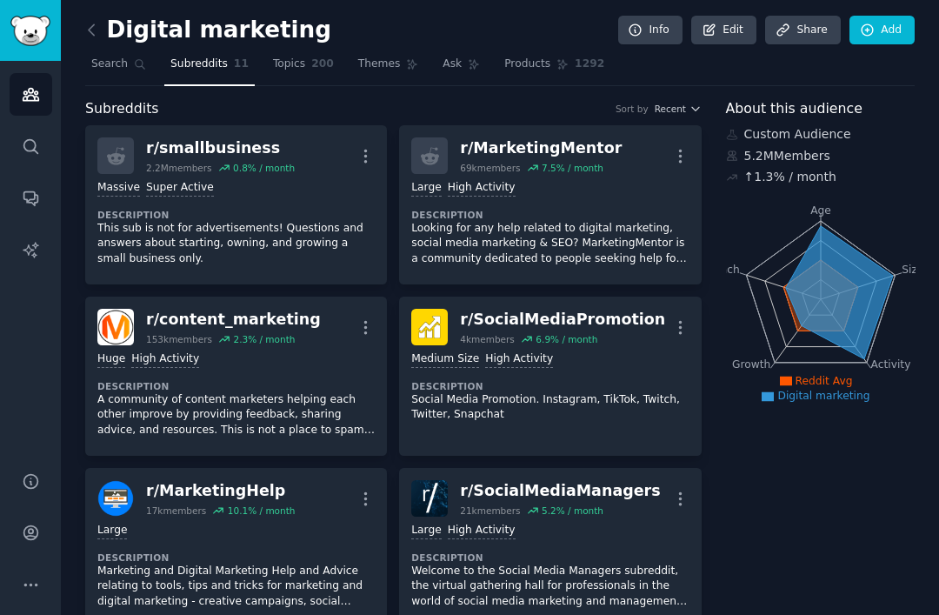
click at [301, 69] on link "Topics 200" at bounding box center [303, 68] width 73 height 36
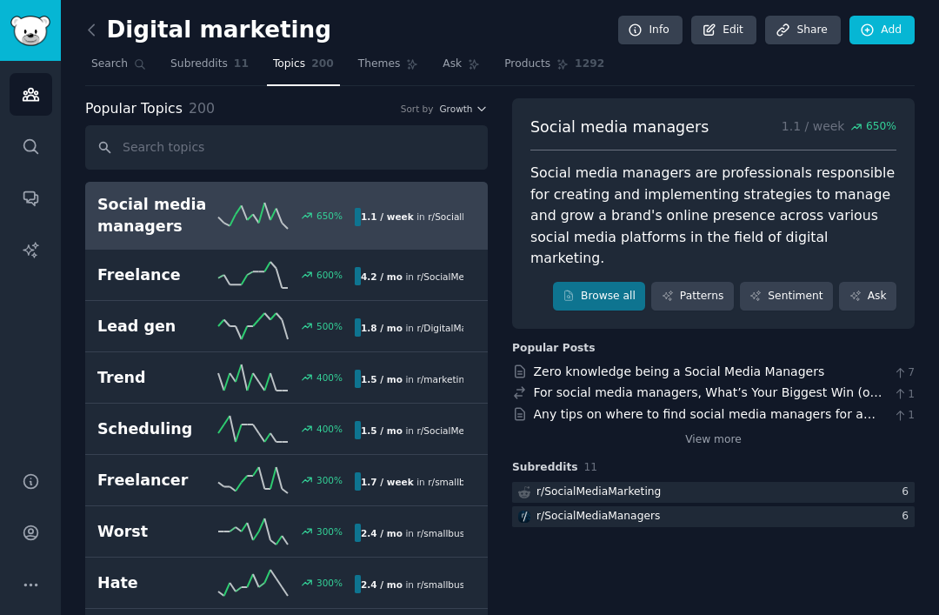
click at [263, 271] on icon at bounding box center [253, 275] width 70 height 26
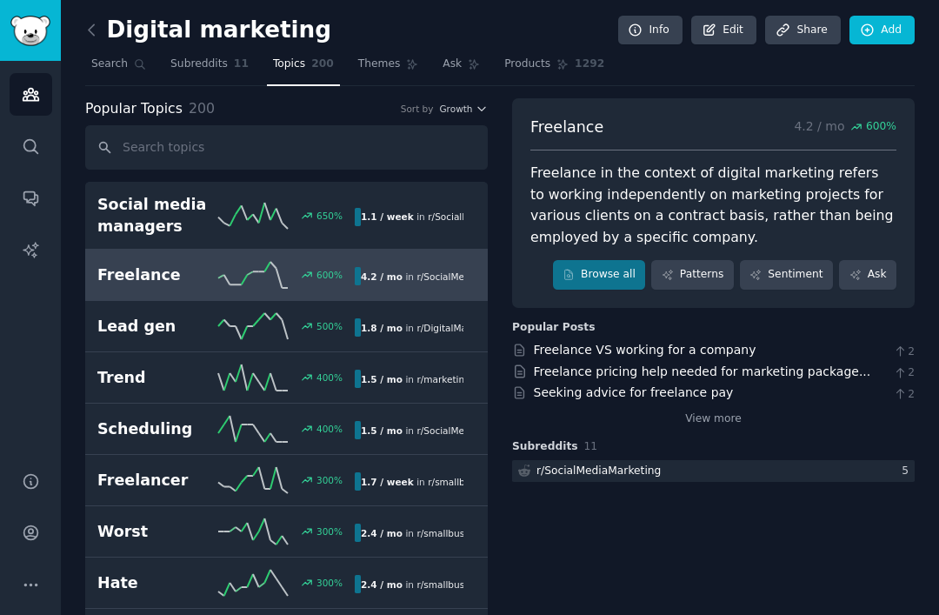
click at [275, 339] on link "Lead gen 500 % 1.8 / mo in r/ DigitalMarketing" at bounding box center [286, 326] width 403 height 51
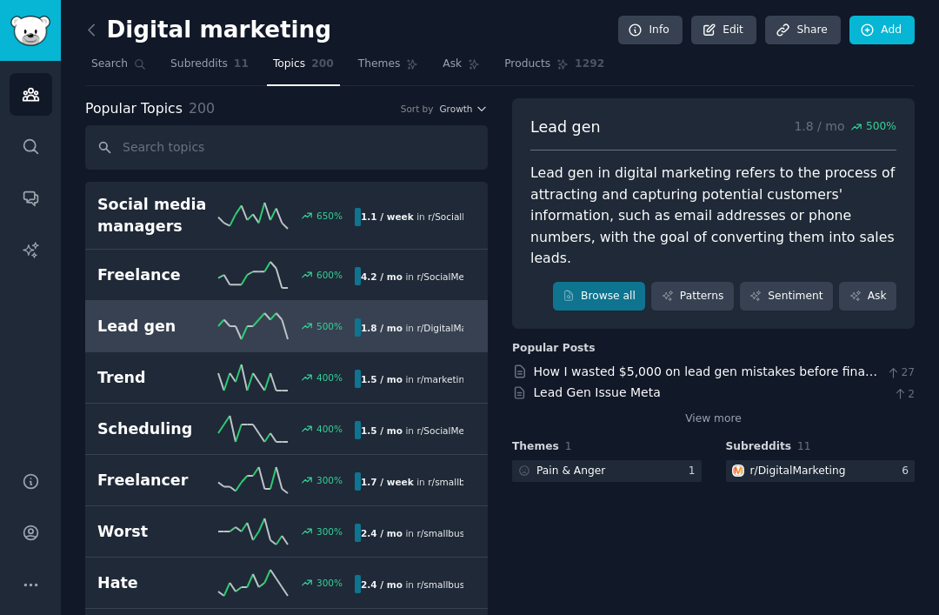
click at [305, 266] on div "600 %" at bounding box center [286, 275] width 137 height 26
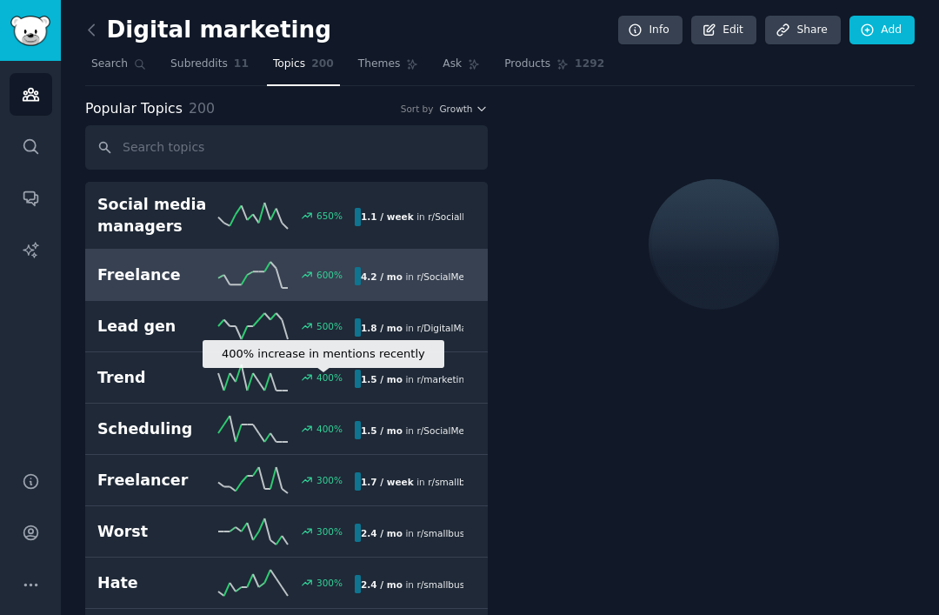
click at [299, 375] on div "400 %" at bounding box center [318, 377] width 49 height 12
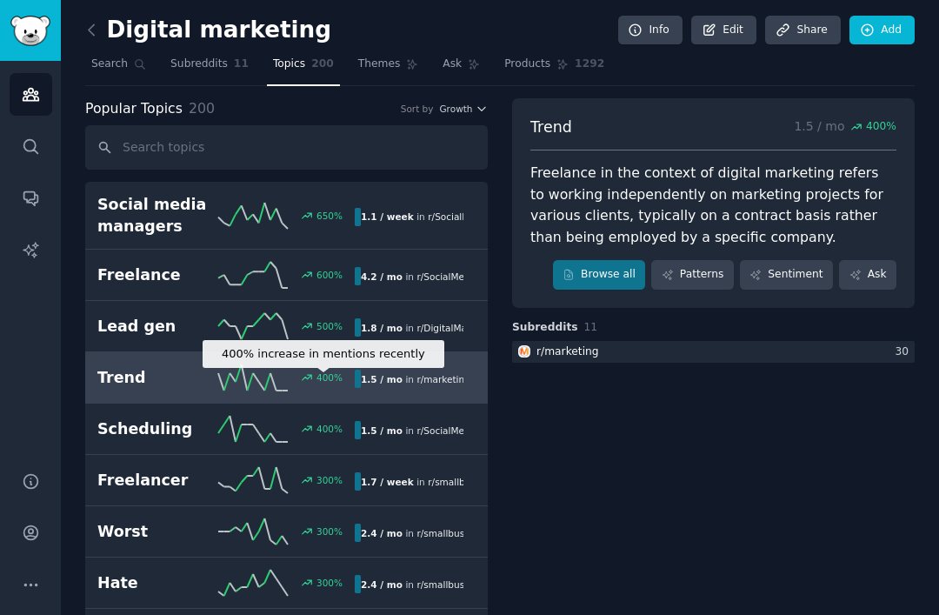
click at [321, 433] on div "400 %" at bounding box center [286, 429] width 137 height 26
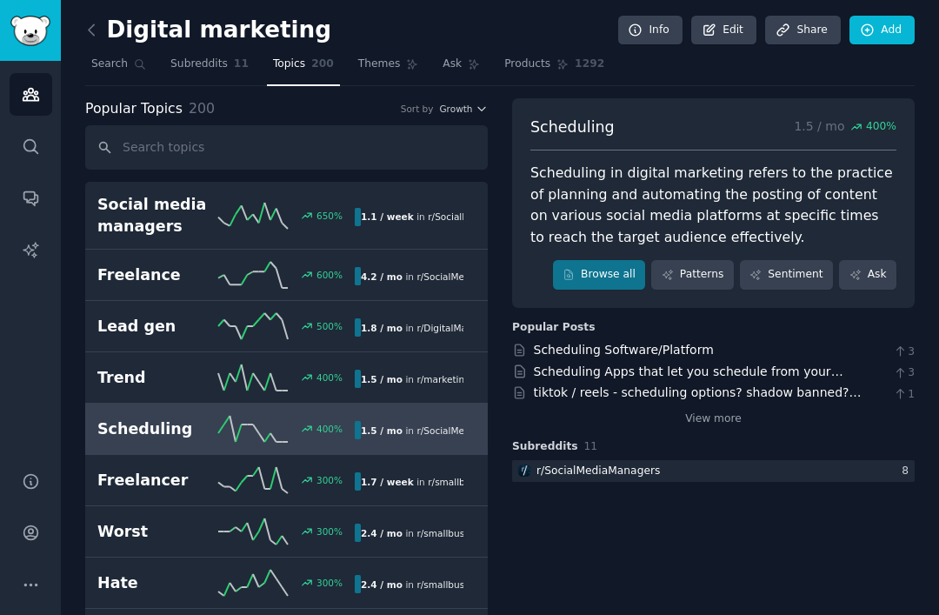
click at [263, 340] on link "Lead gen 500 % 1.8 / mo in r/ DigitalMarketing" at bounding box center [286, 326] width 403 height 51
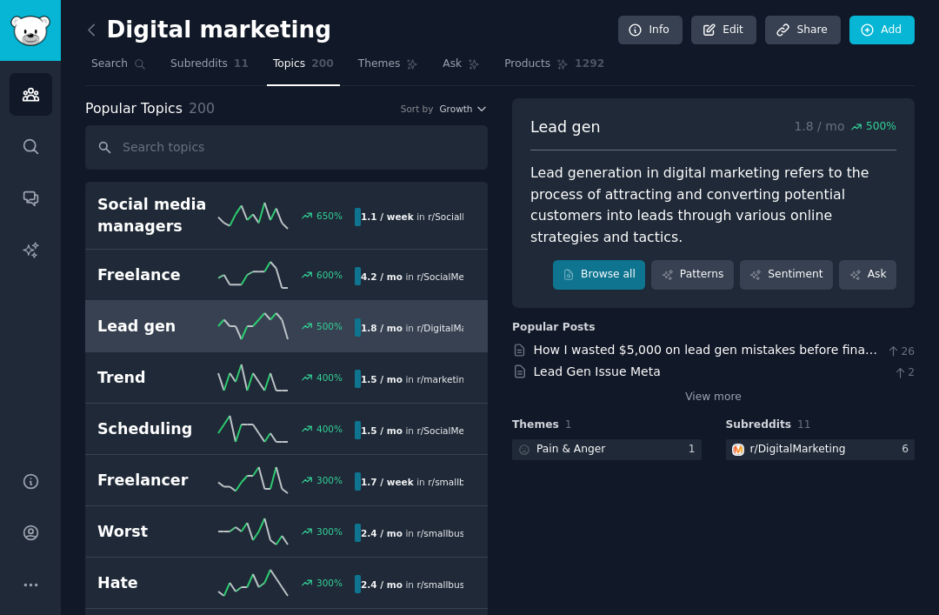
click at [331, 67] on link "Topics 200" at bounding box center [303, 68] width 73 height 36
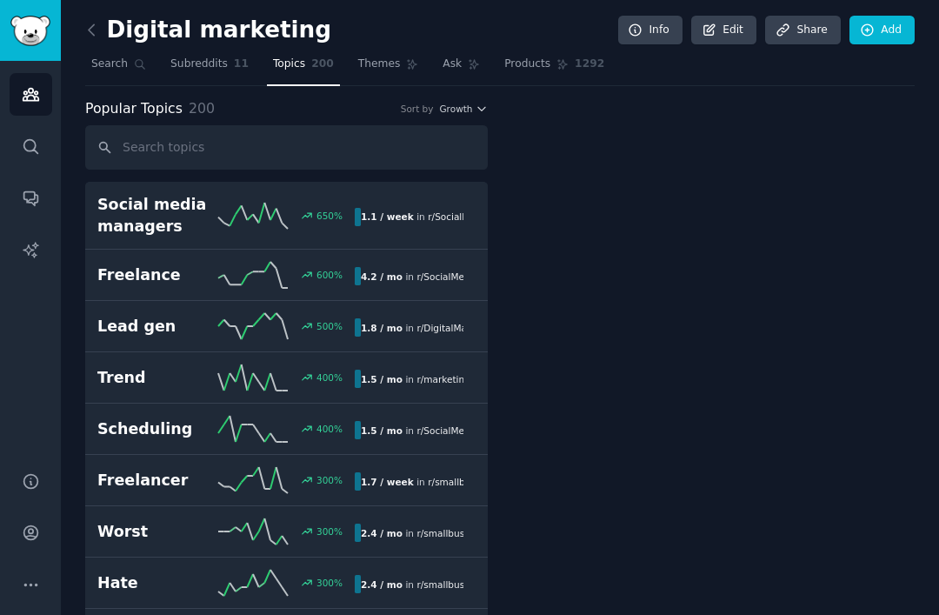
click at [410, 45] on div "Digital marketing Info Edit Share Add" at bounding box center [500, 34] width 830 height 36
click at [380, 59] on span "Themes" at bounding box center [379, 65] width 43 height 16
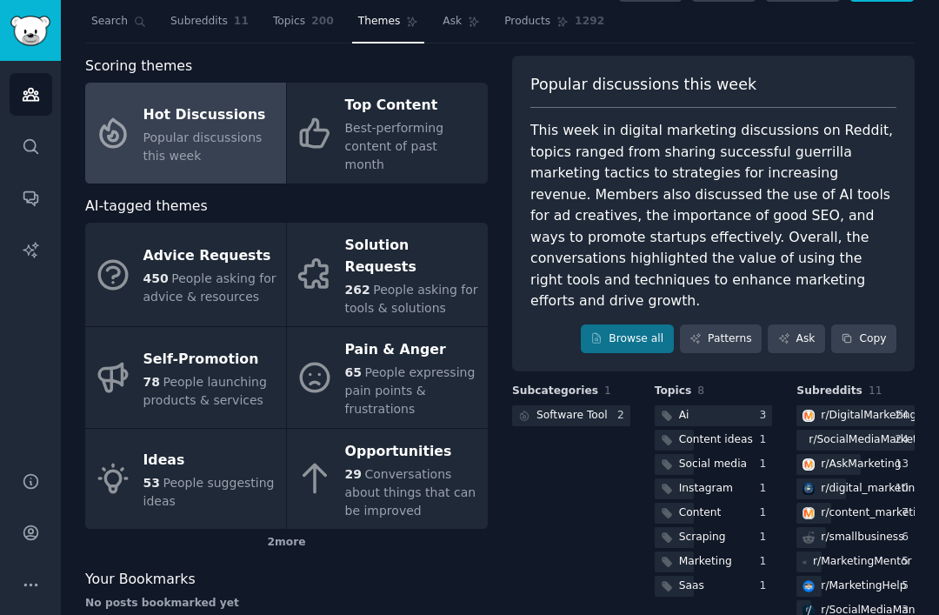
click at [384, 149] on span "Best-performing content of past month" at bounding box center [394, 146] width 99 height 50
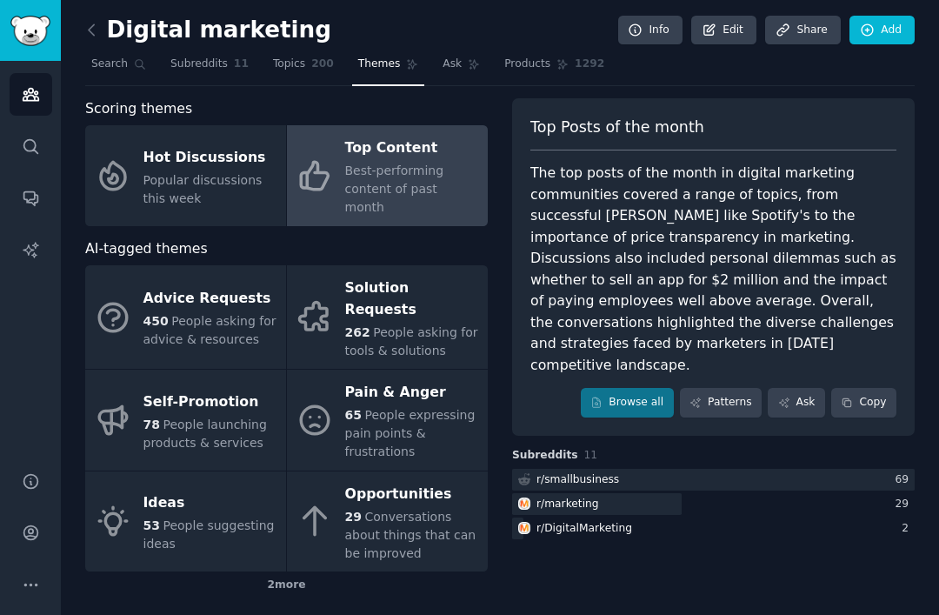
click at [183, 314] on span "People asking for advice & resources" at bounding box center [210, 330] width 133 height 32
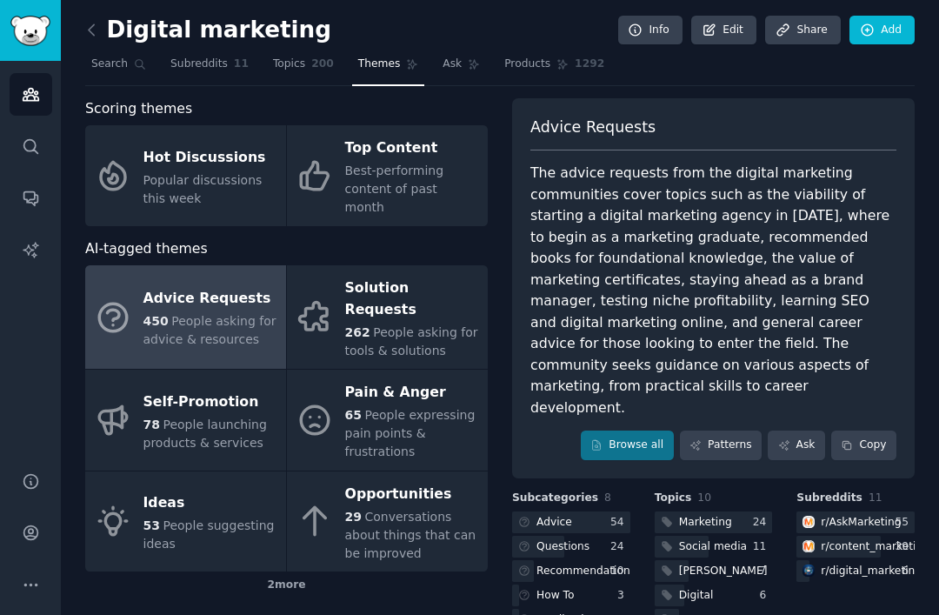
click at [347, 275] on div "Solution Requests" at bounding box center [412, 299] width 134 height 49
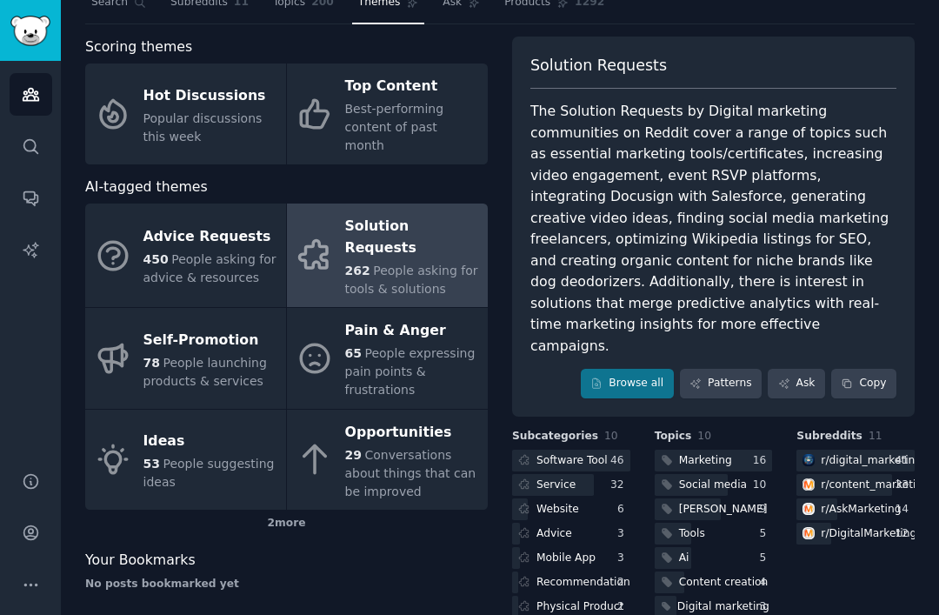
scroll to position [60, 0]
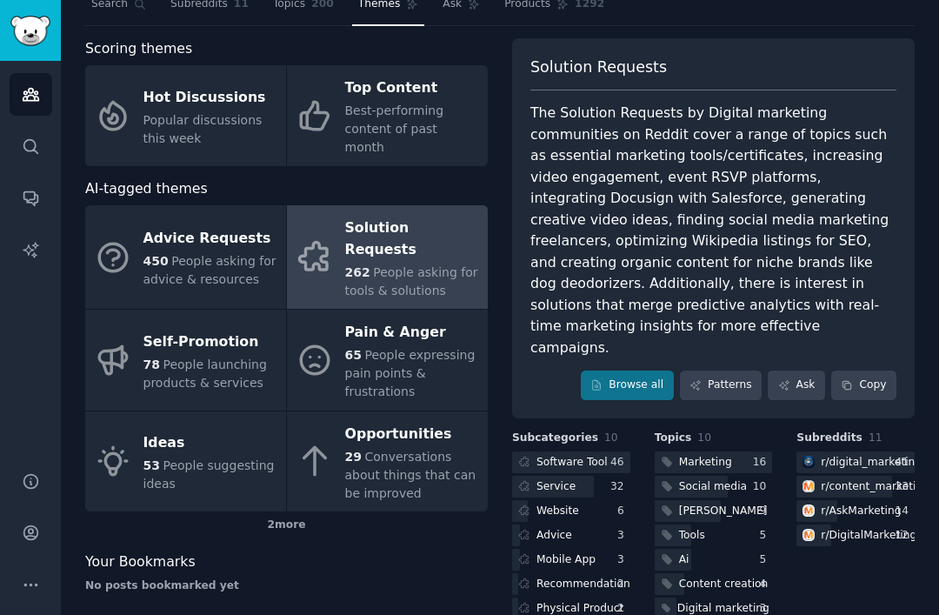
click at [111, 346] on link "Self-Promotion 78 People launching products & services" at bounding box center [185, 360] width 201 height 101
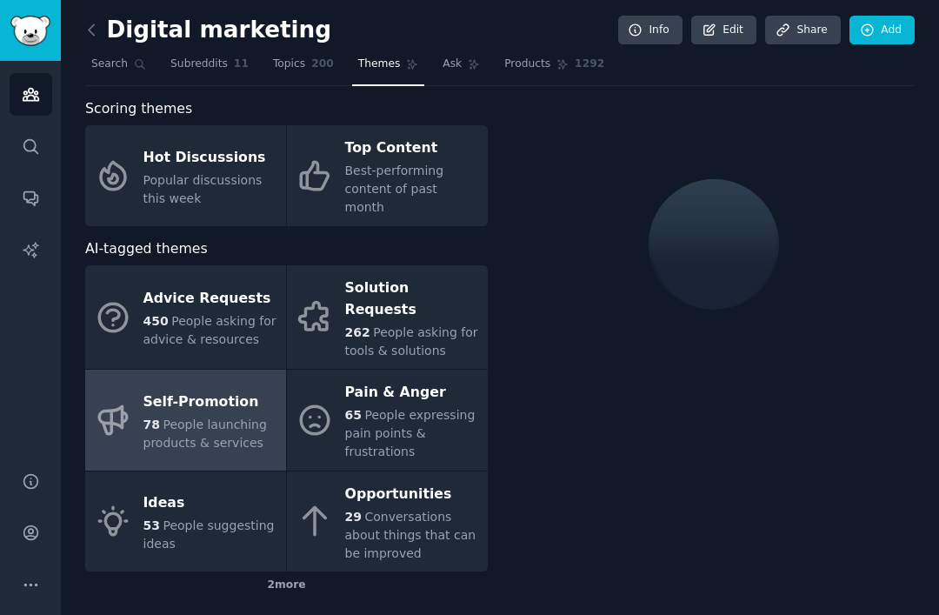
click at [317, 411] on link "Pain & Anger 65 People expressing pain points & frustrations" at bounding box center [387, 420] width 201 height 101
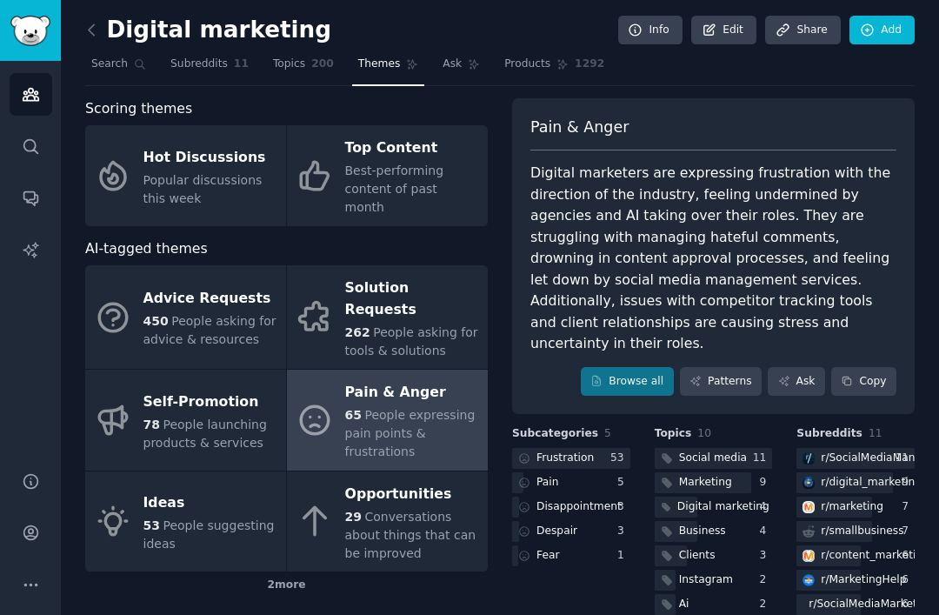
click at [335, 472] on link "Opportunities 29 Conversations about things that can be improved" at bounding box center [387, 521] width 201 height 101
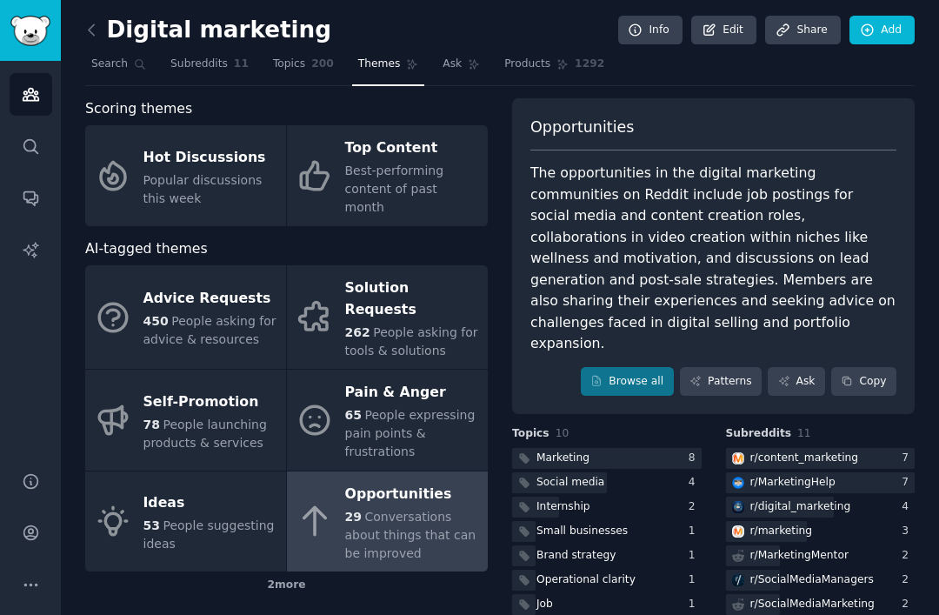
click at [181, 490] on div "Ideas" at bounding box center [211, 504] width 134 height 28
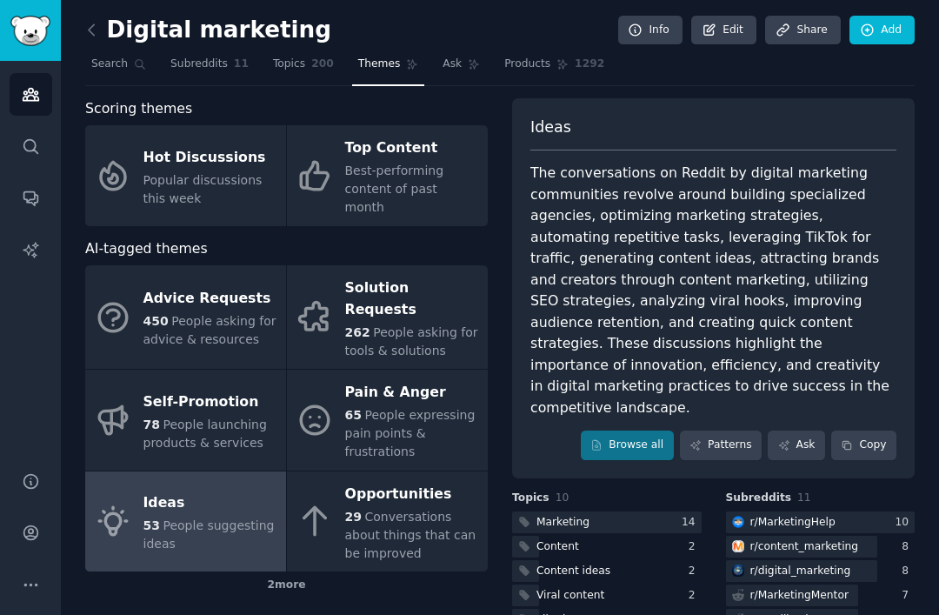
click at [412, 408] on span "People expressing pain points & frustrations" at bounding box center [410, 433] width 130 height 50
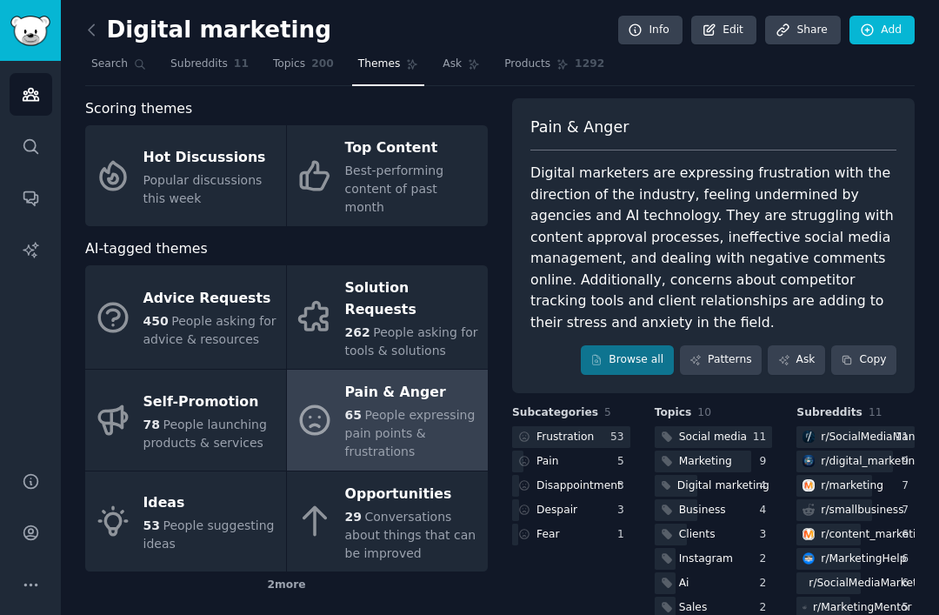
click at [437, 53] on link "Ask" at bounding box center [462, 68] width 50 height 36
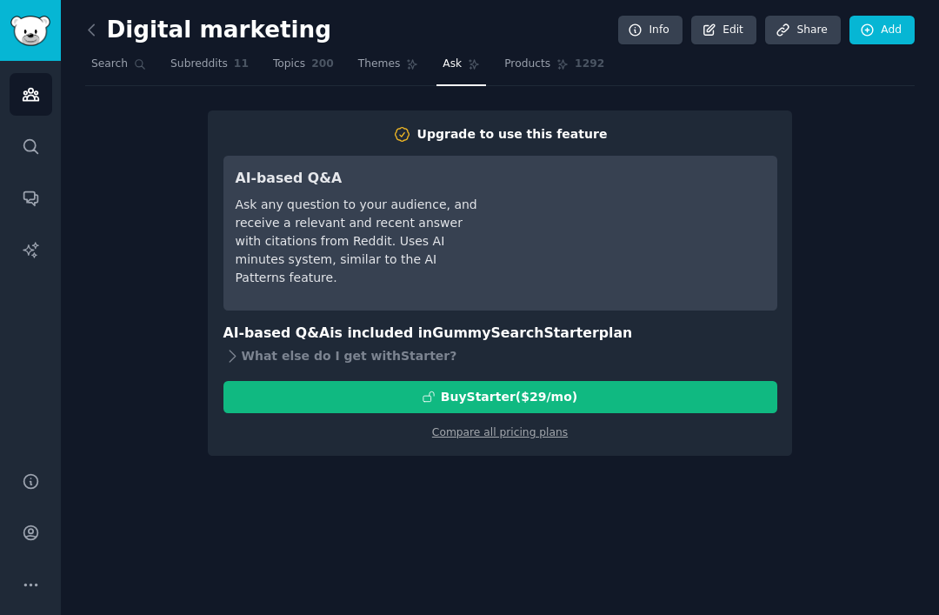
click at [524, 63] on span "Products" at bounding box center [527, 65] width 46 height 16
